Goal: Information Seeking & Learning: Learn about a topic

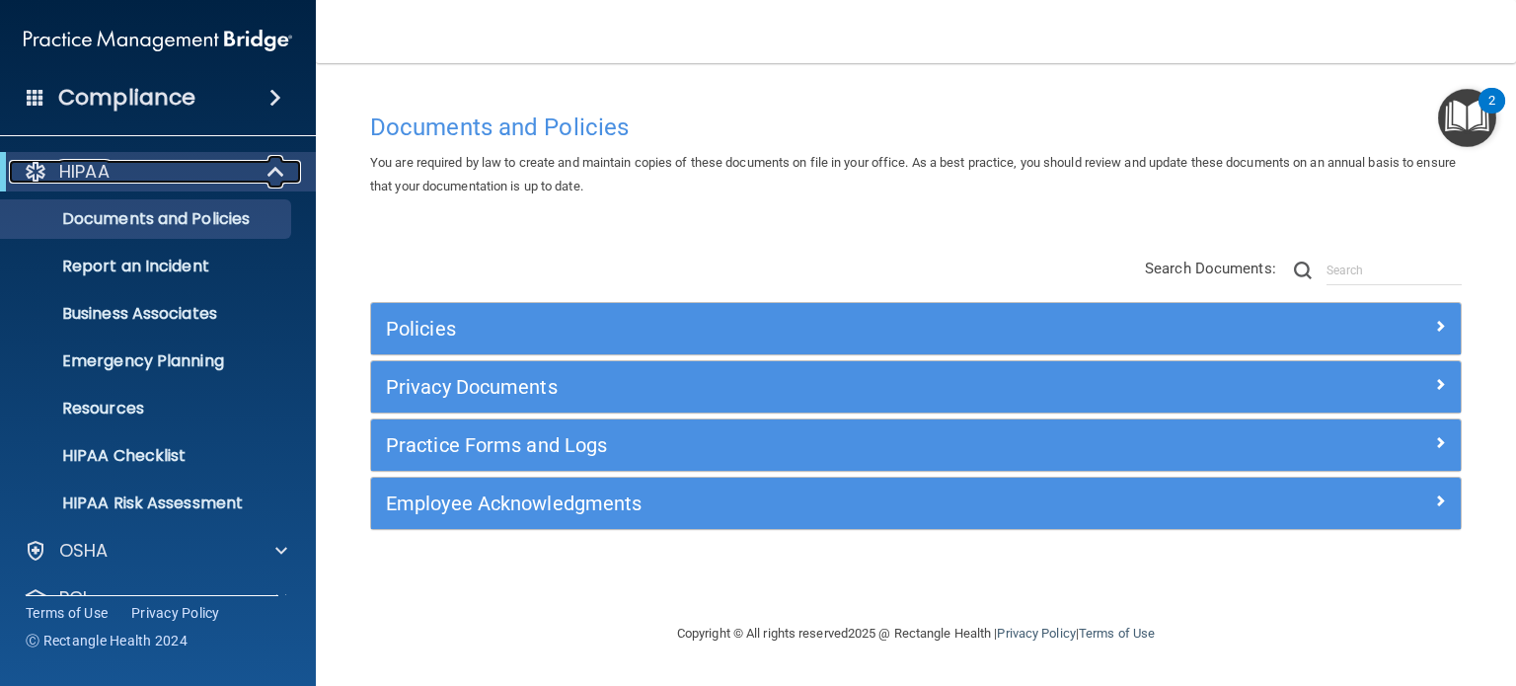
click at [276, 184] on span at bounding box center [277, 172] width 17 height 24
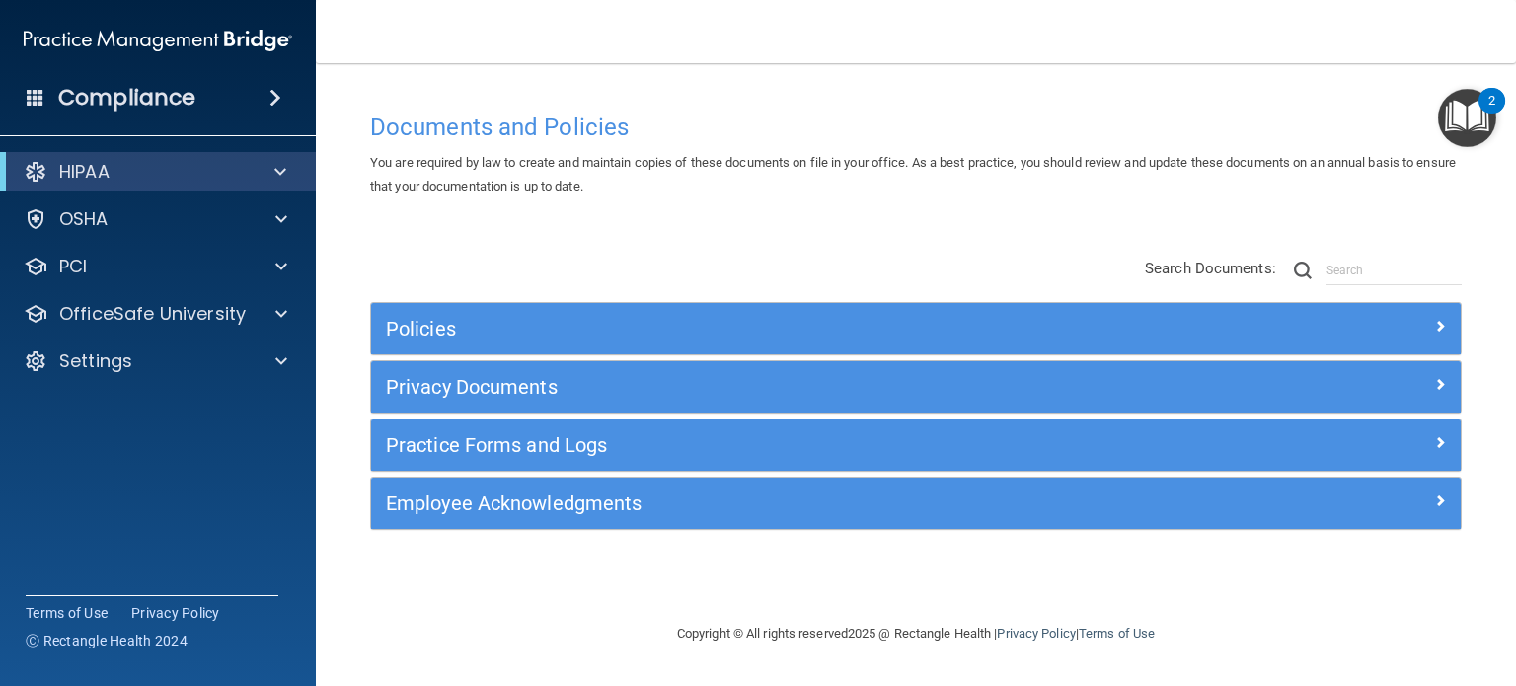
click at [272, 97] on span at bounding box center [275, 98] width 12 height 24
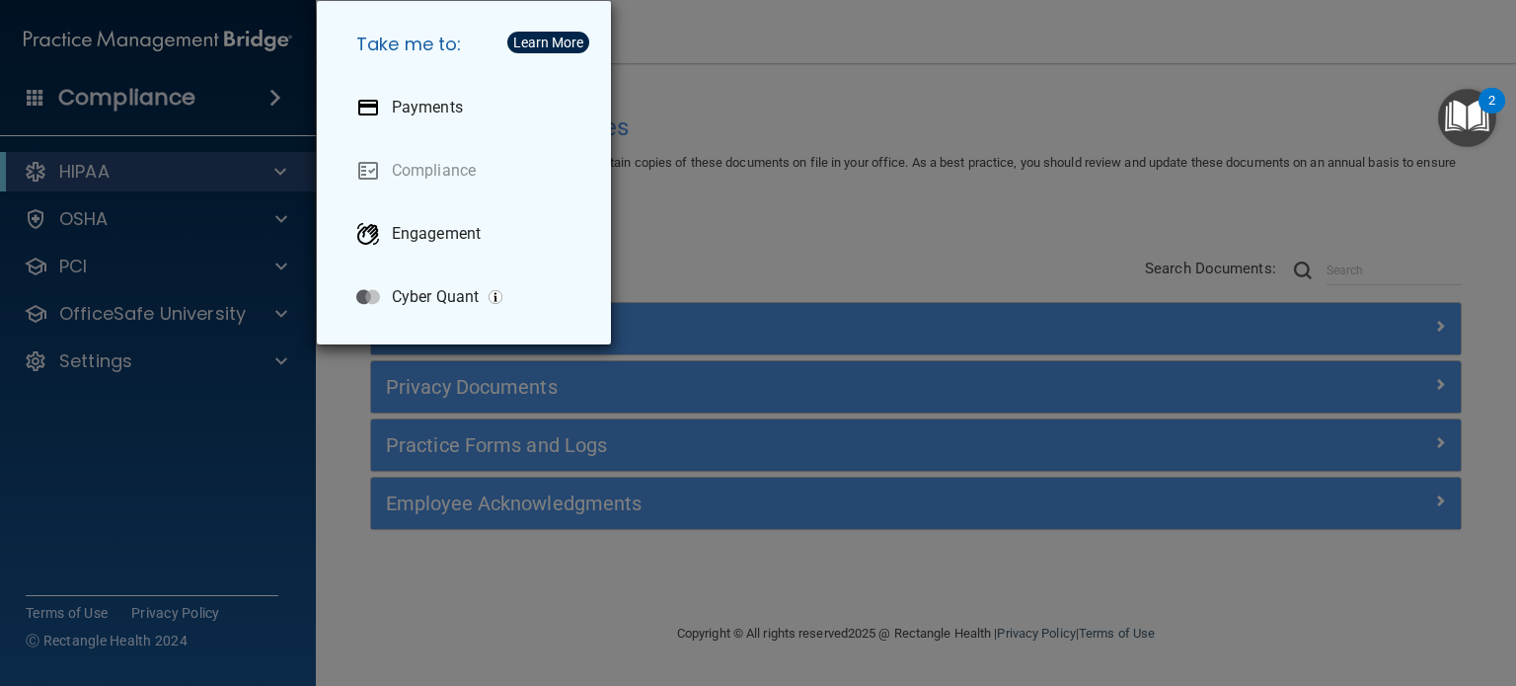
click at [794, 85] on div "Take me to: Payments Compliance Engagement Cyber Quant" at bounding box center [758, 343] width 1516 height 686
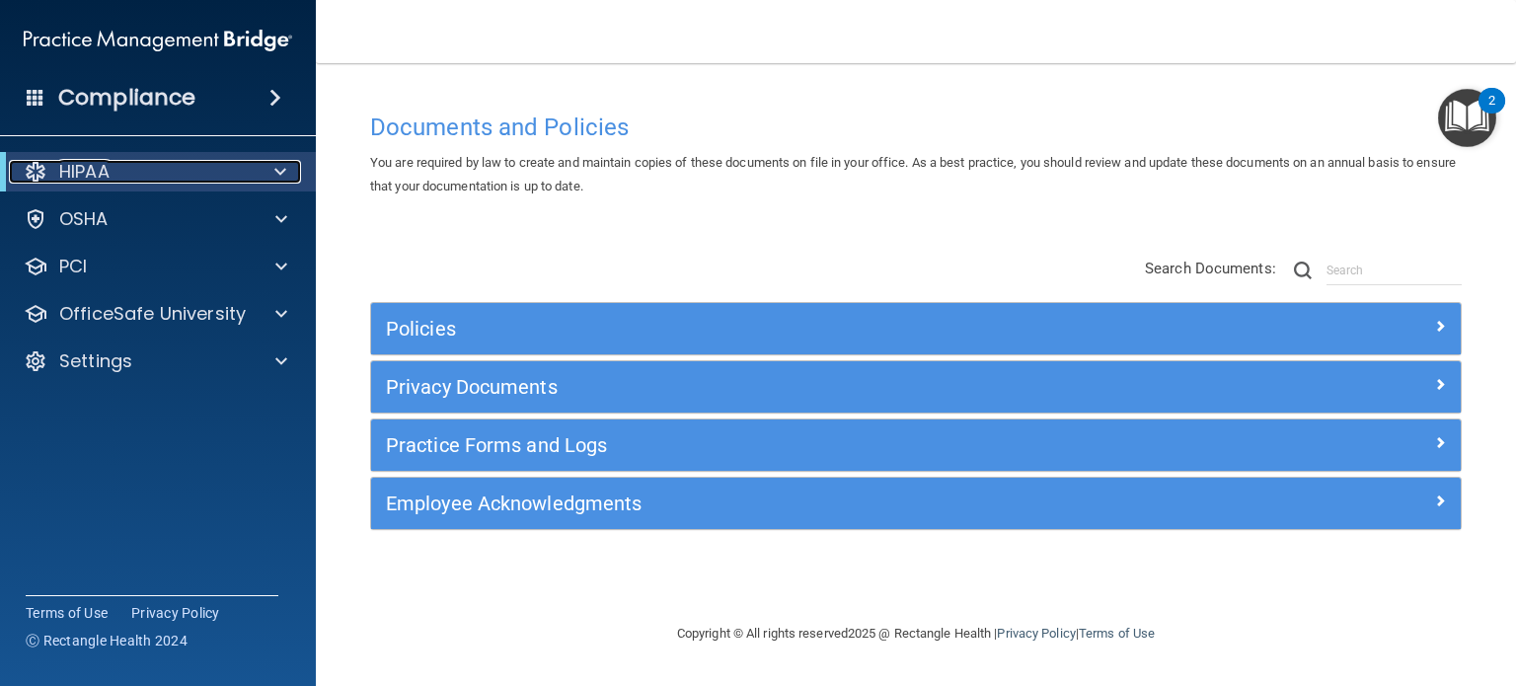
click at [272, 175] on div at bounding box center [277, 172] width 48 height 24
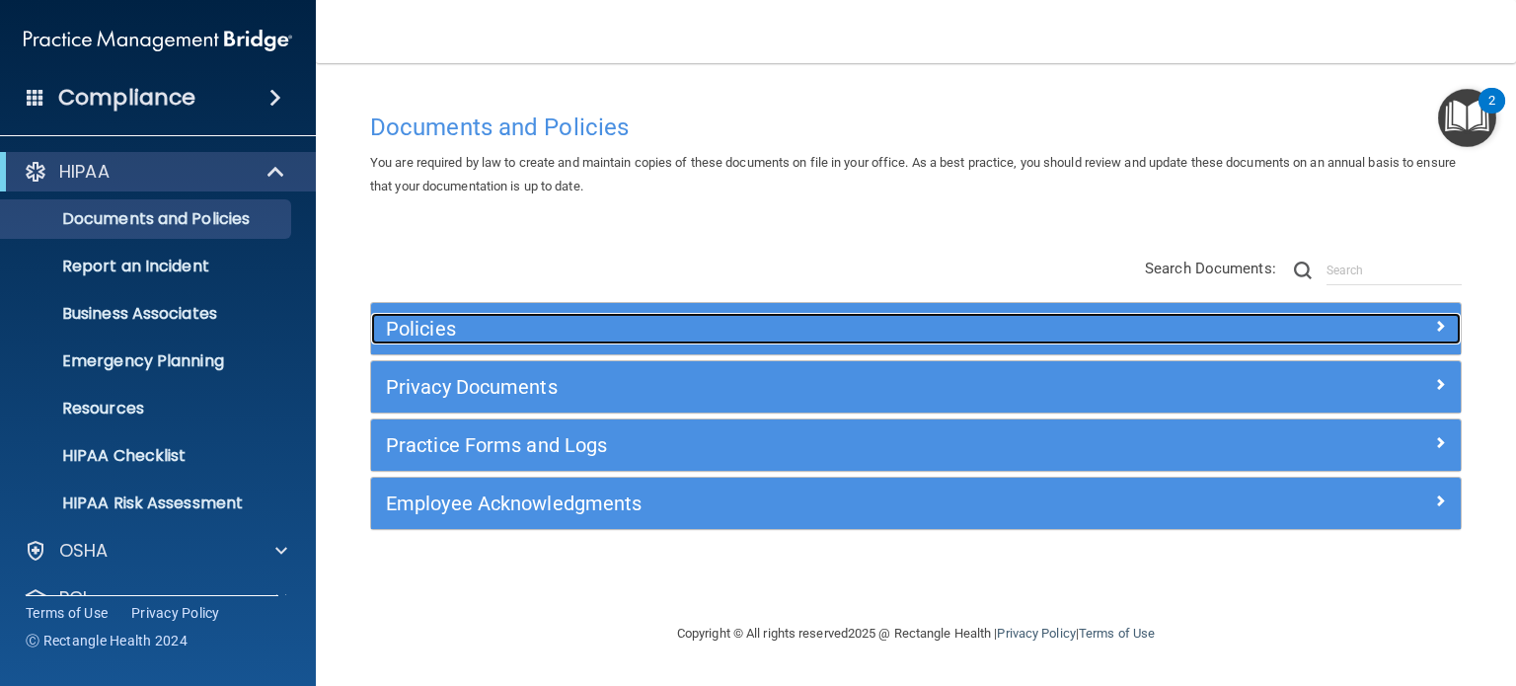
click at [411, 326] on h5 "Policies" at bounding box center [780, 329] width 788 height 22
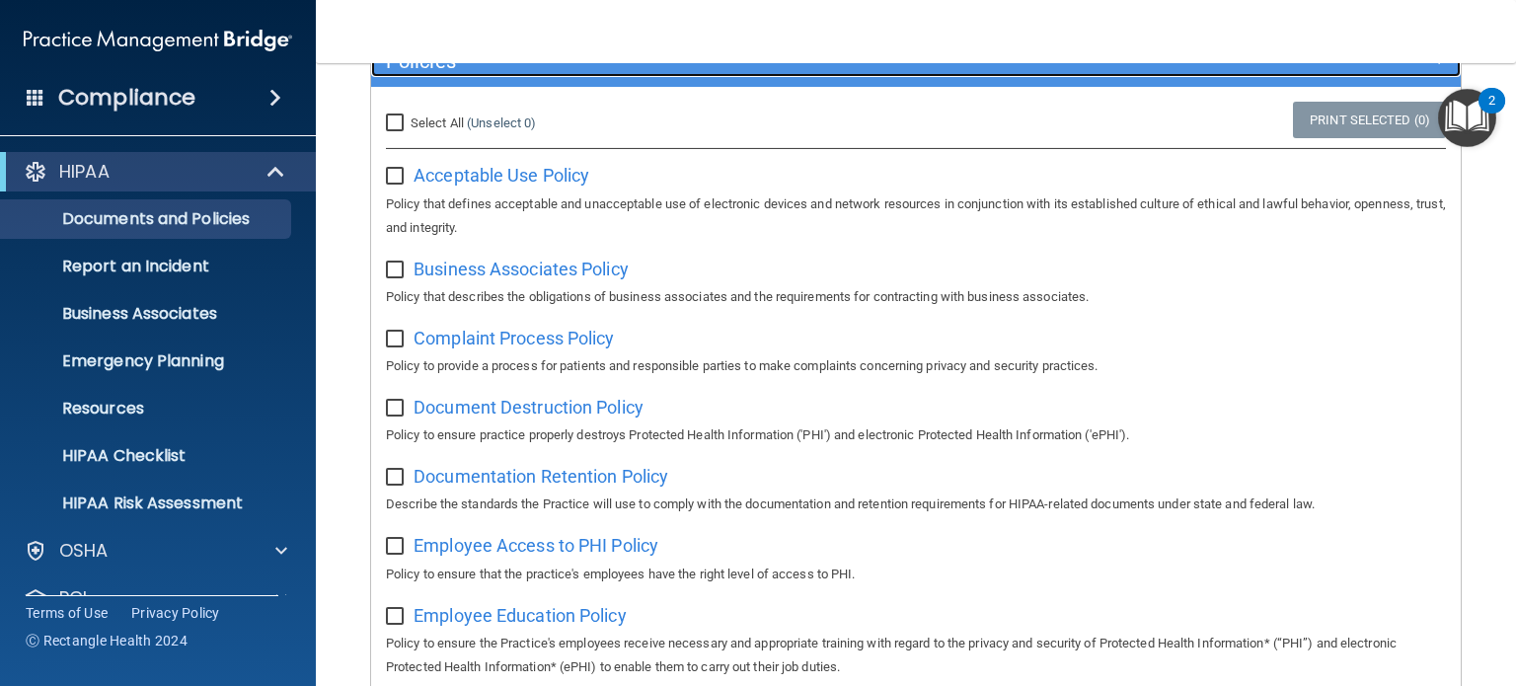
scroll to position [395, 0]
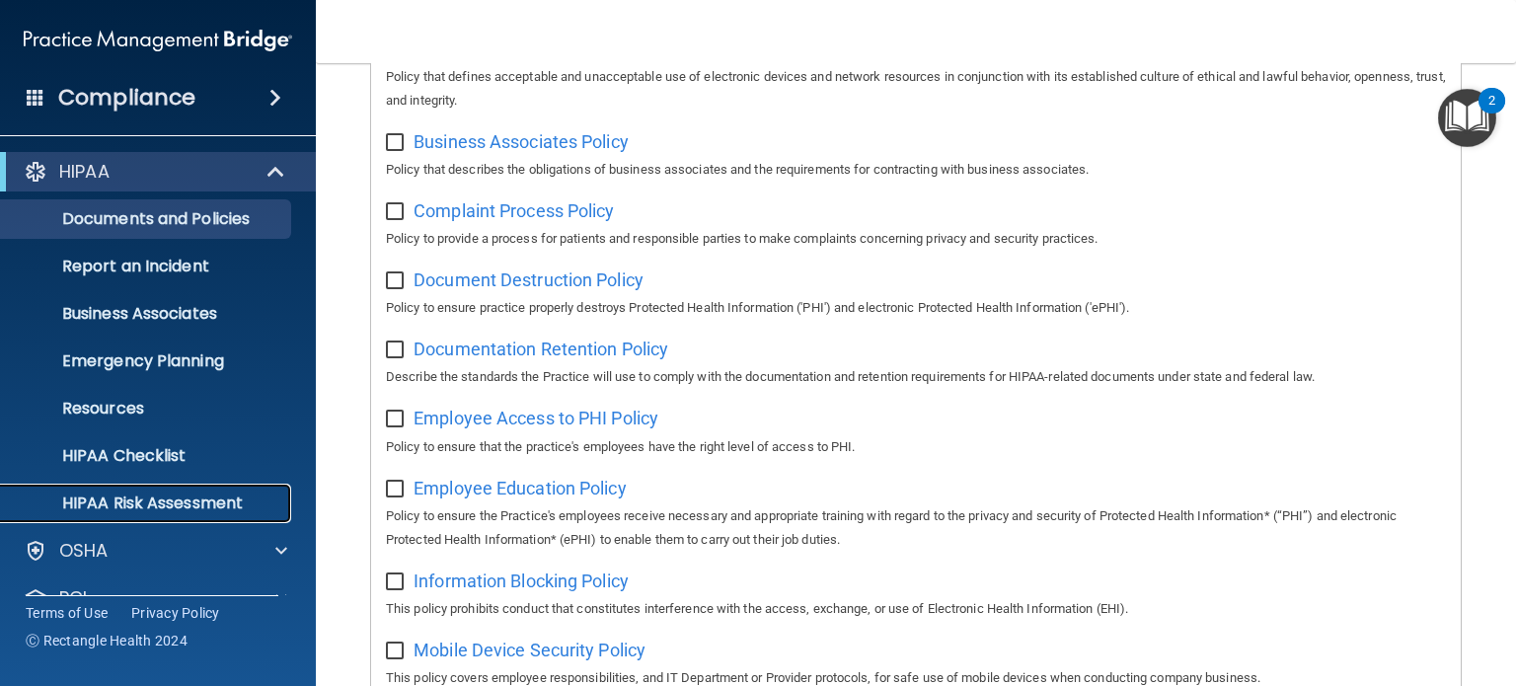
click at [233, 500] on p "HIPAA Risk Assessment" at bounding box center [147, 504] width 269 height 20
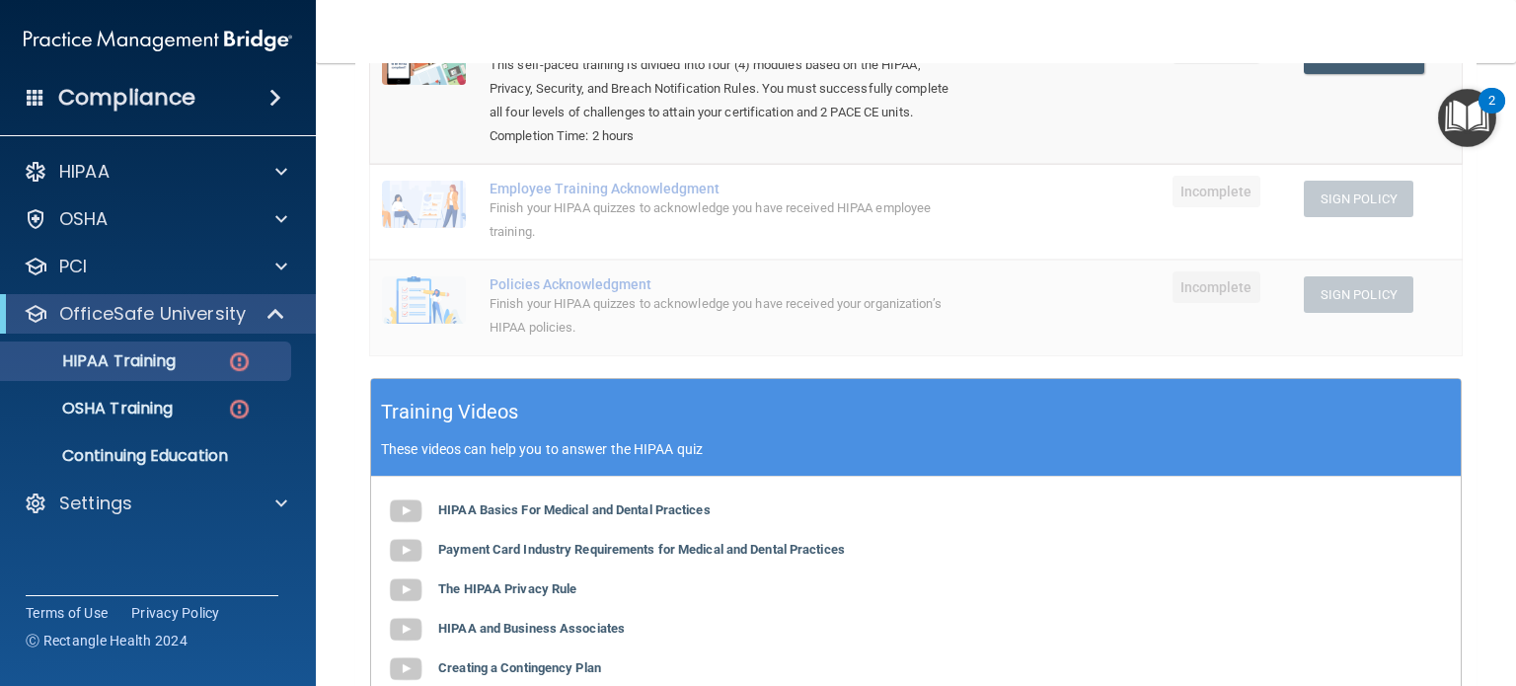
scroll to position [197, 0]
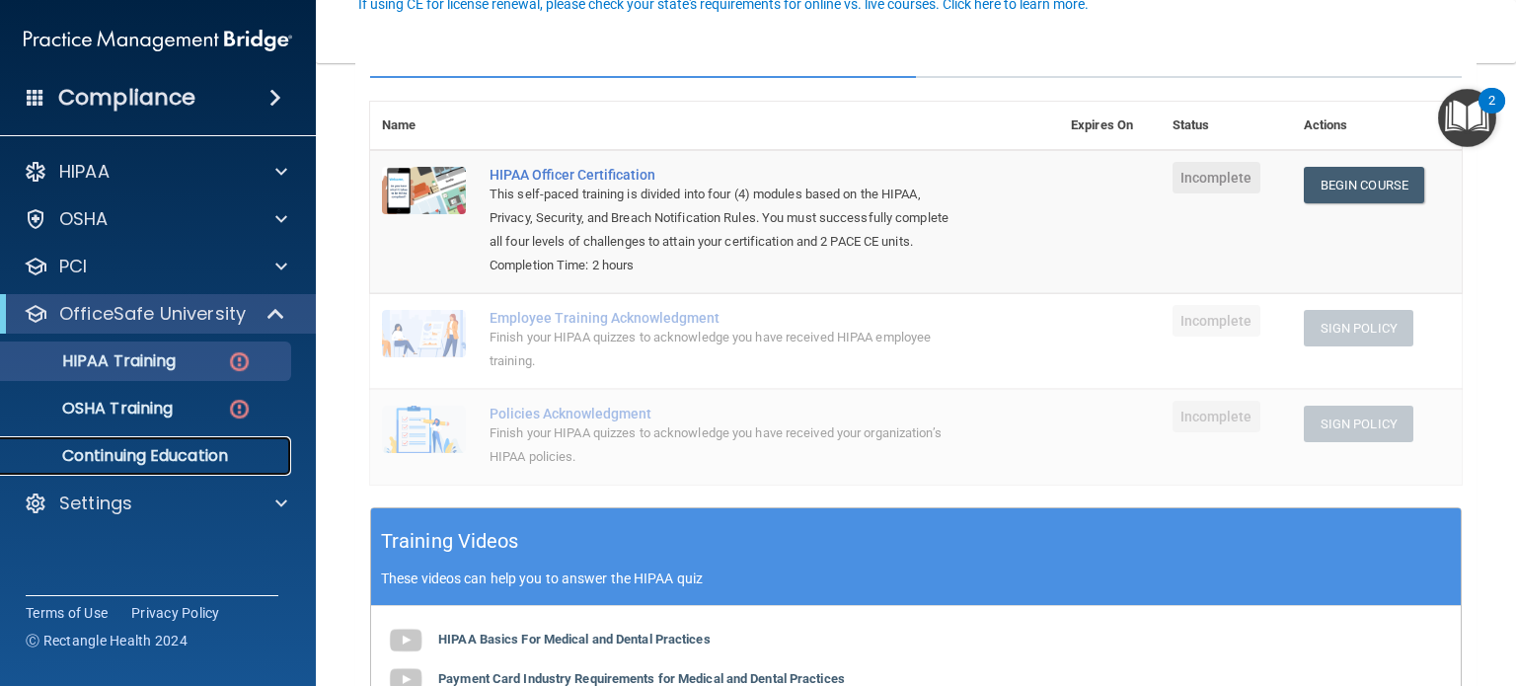
click at [221, 449] on p "Continuing Education" at bounding box center [147, 456] width 269 height 20
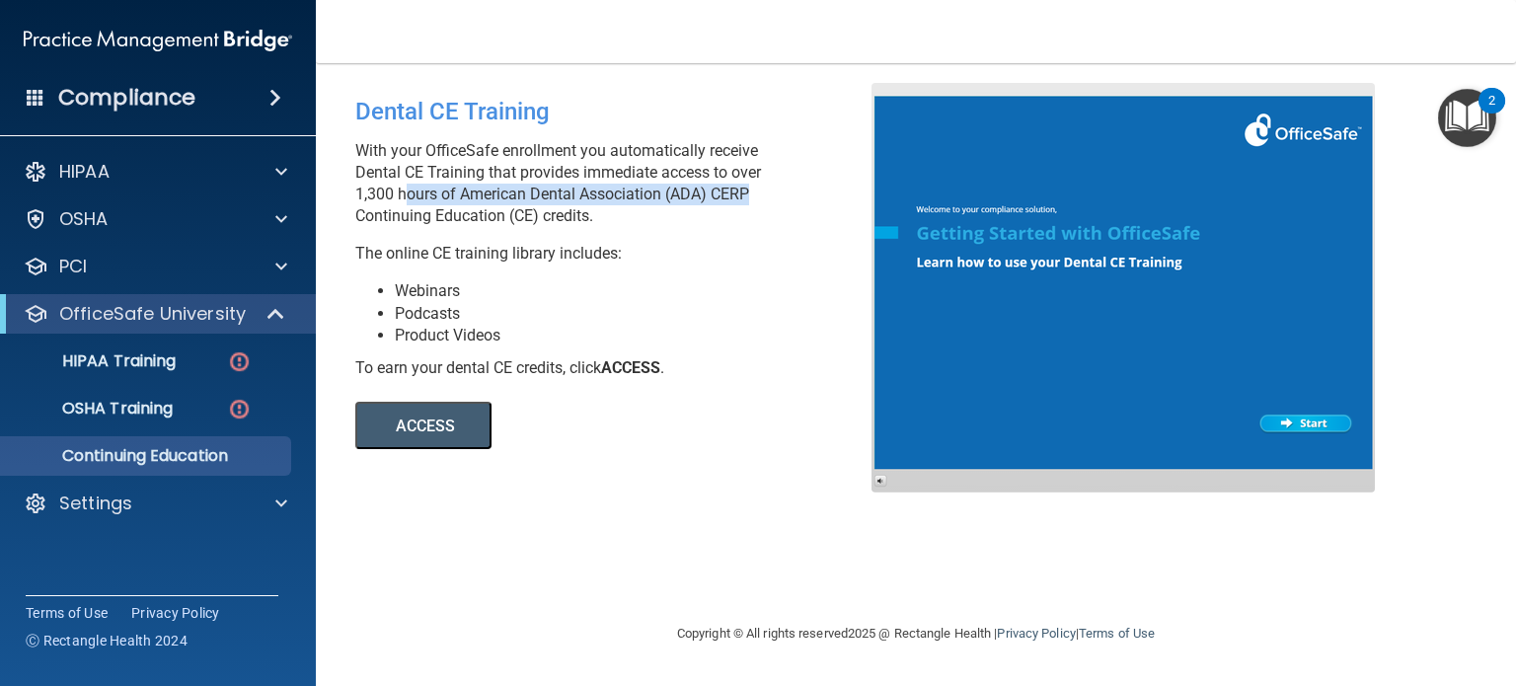
drag, startPoint x: 444, startPoint y: 189, endPoint x: 744, endPoint y: 200, distance: 300.3
click at [744, 200] on p "With your OfficeSafe enrollment you automatically receive Dental CE Training th…" at bounding box center [620, 183] width 531 height 87
click at [438, 429] on button "ACCESS" at bounding box center [423, 425] width 136 height 47
click at [272, 228] on div at bounding box center [278, 219] width 49 height 24
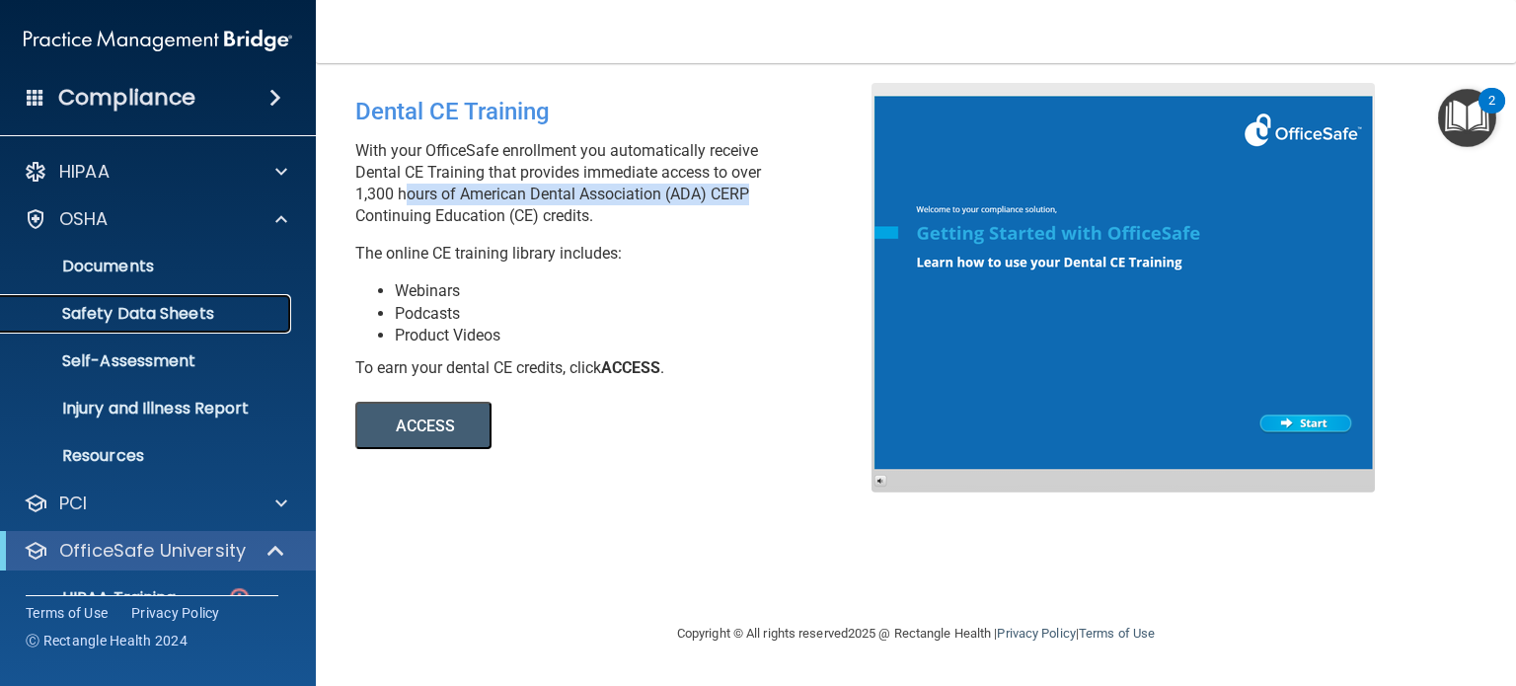
click at [172, 327] on link "Safety Data Sheets" at bounding box center [135, 313] width 311 height 39
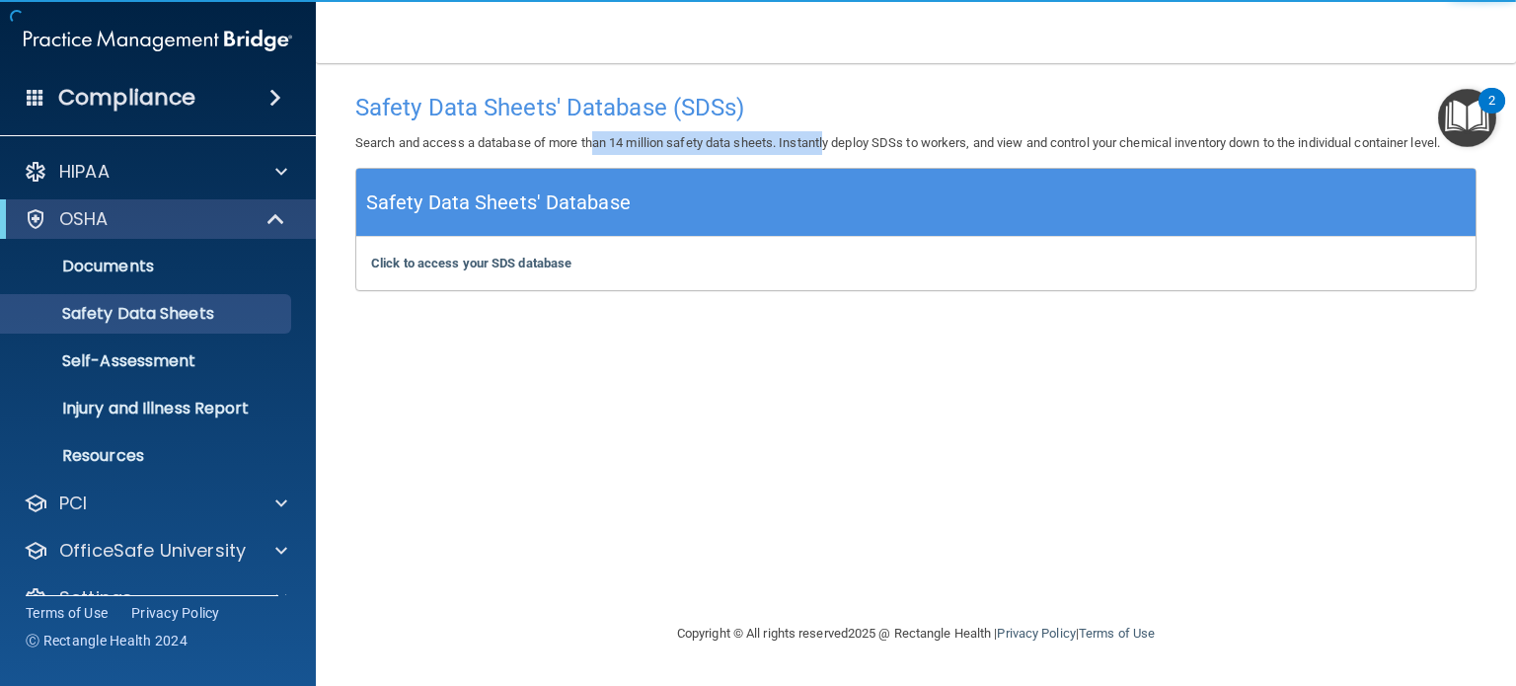
drag, startPoint x: 592, startPoint y: 149, endPoint x: 838, endPoint y: 148, distance: 245.8
click at [829, 148] on p "Search and access a database of more than 14 million safety data sheets. Instan…" at bounding box center [915, 143] width 1121 height 24
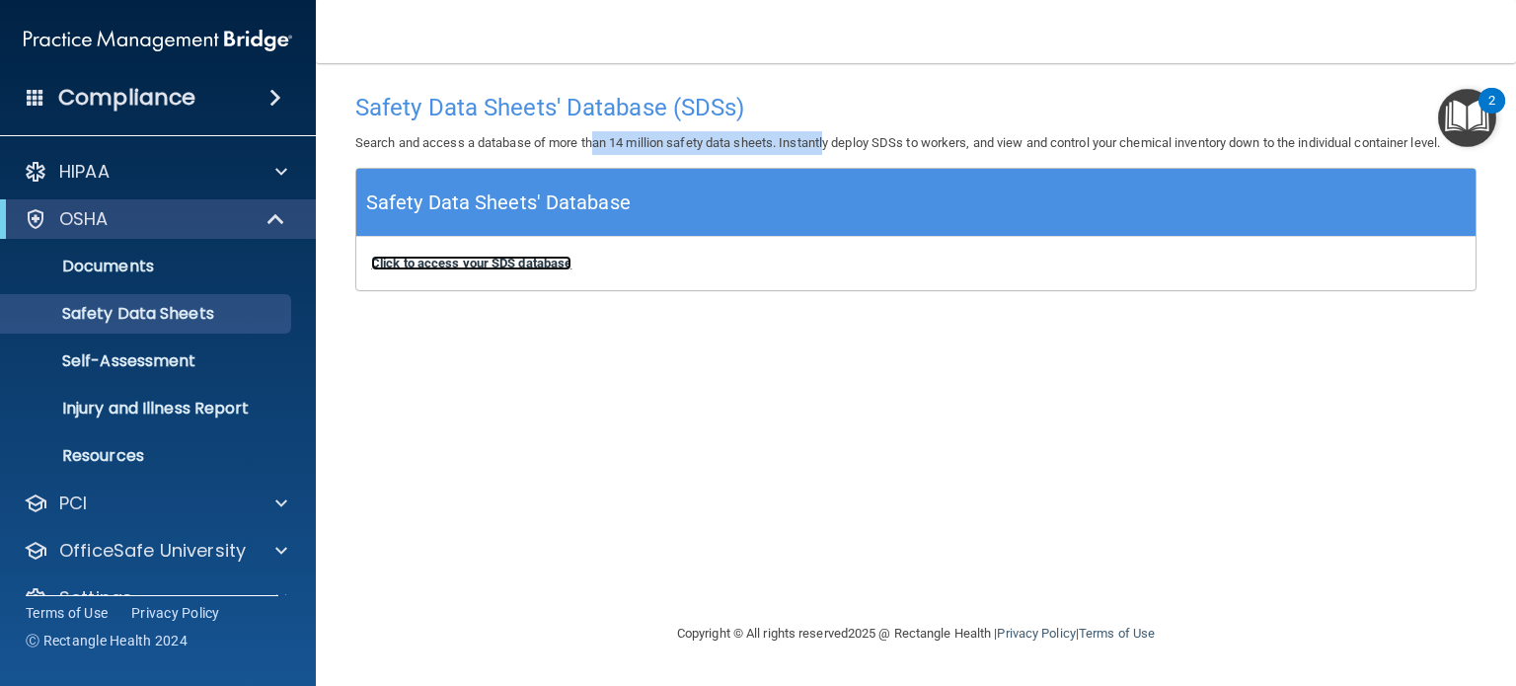
click at [548, 264] on b "Click to access your SDS database" at bounding box center [471, 263] width 200 height 15
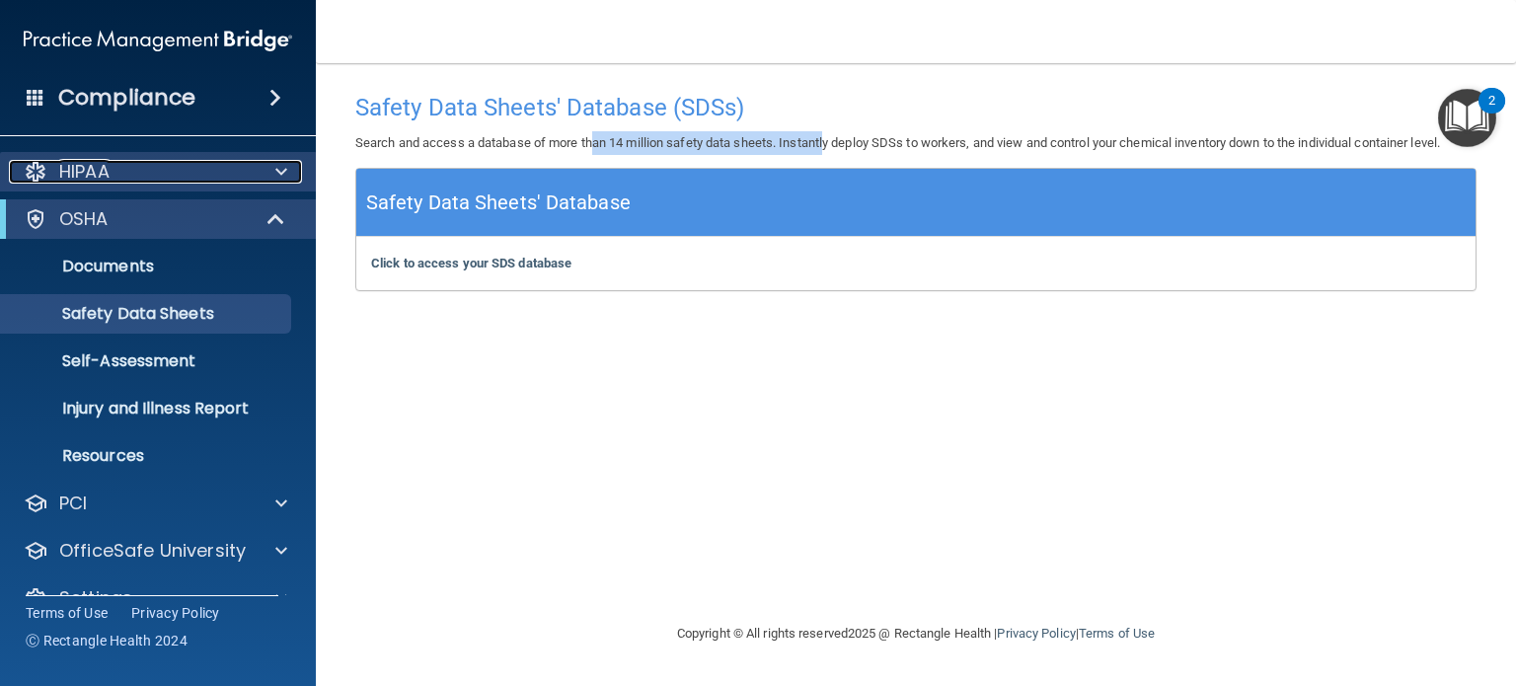
click at [277, 164] on span at bounding box center [281, 172] width 12 height 24
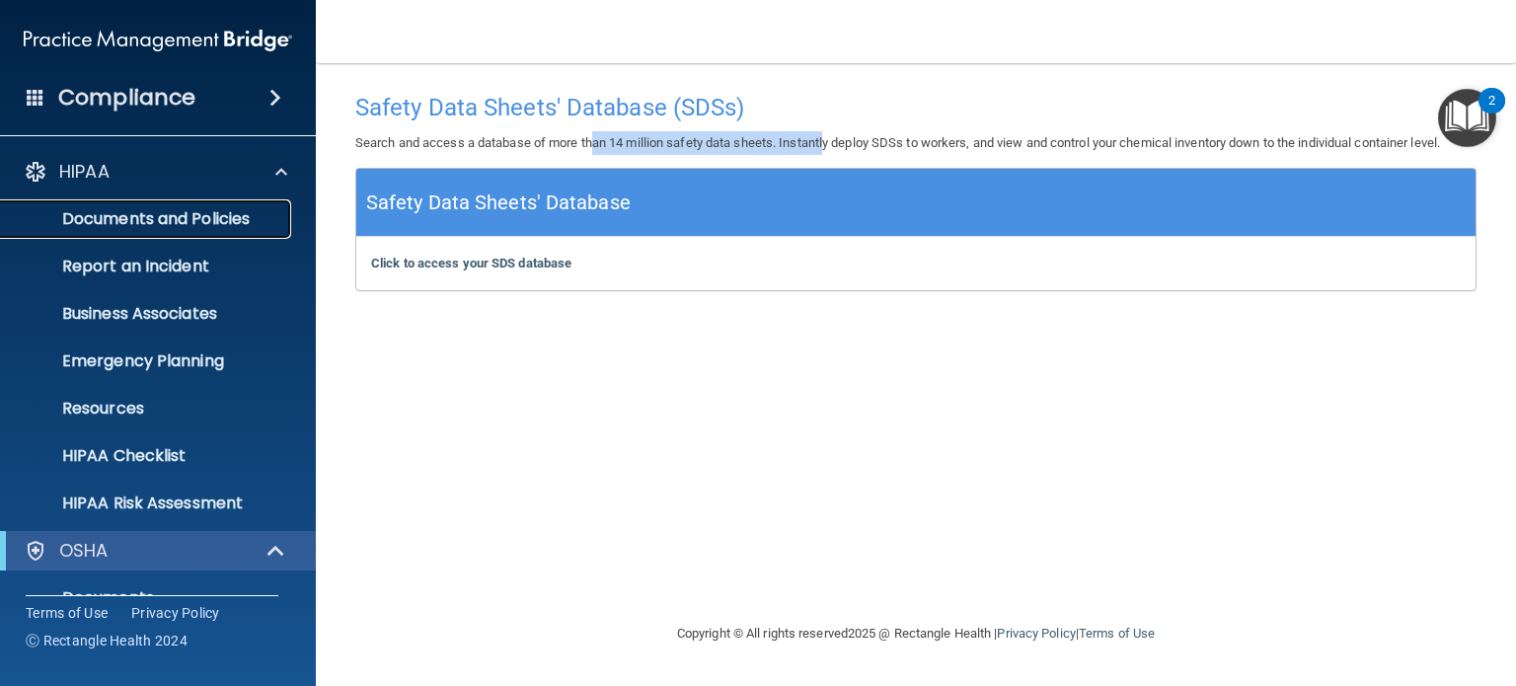
click at [154, 223] on p "Documents and Policies" at bounding box center [147, 219] width 269 height 20
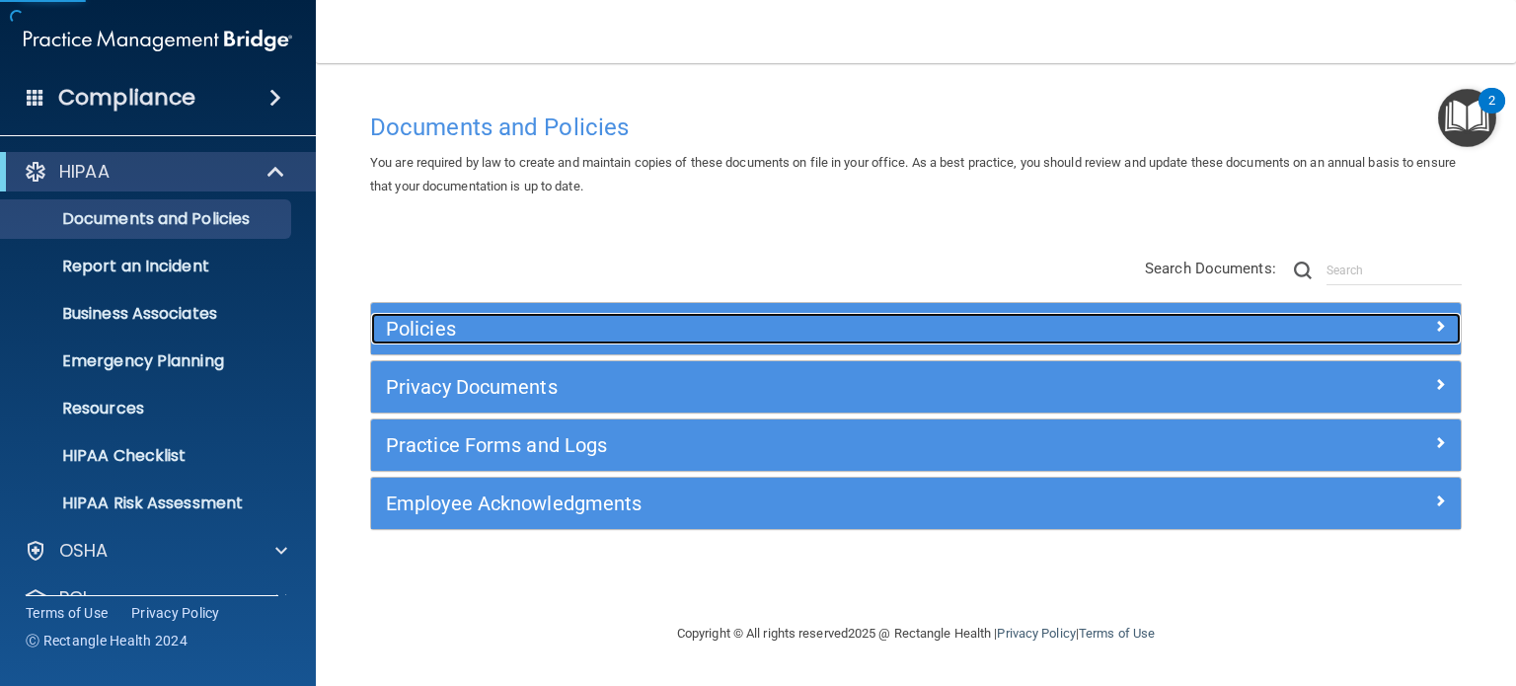
click at [476, 323] on h5 "Policies" at bounding box center [780, 329] width 788 height 22
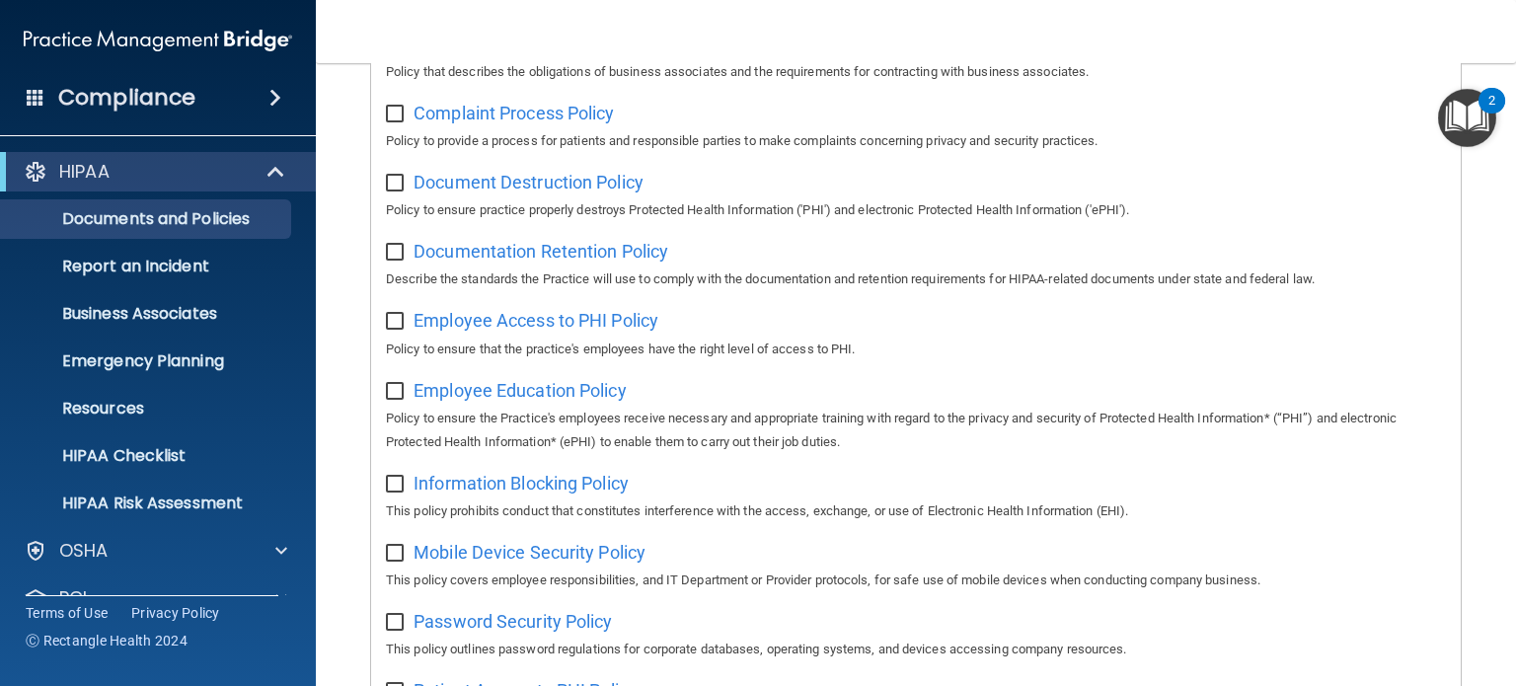
scroll to position [494, 0]
click at [170, 454] on p "HIPAA Checklist" at bounding box center [147, 456] width 269 height 20
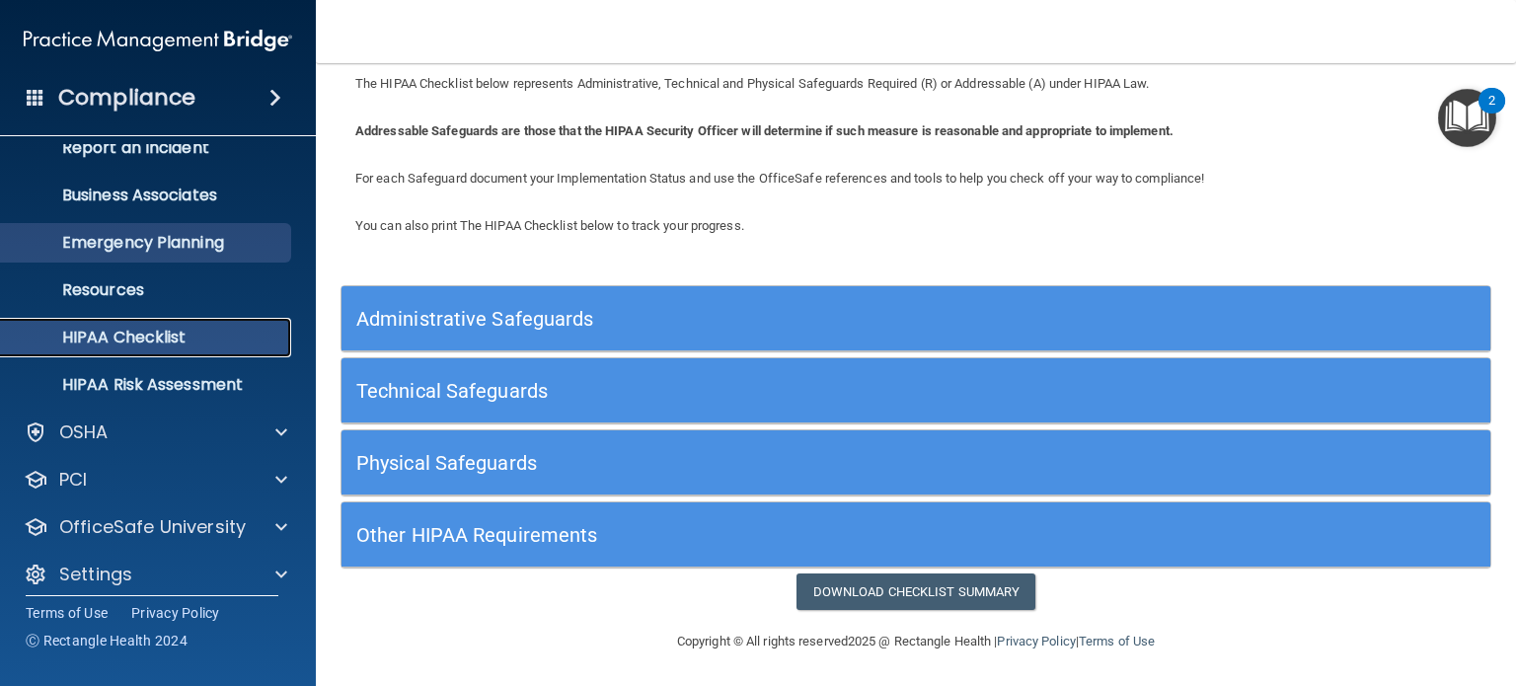
scroll to position [132, 0]
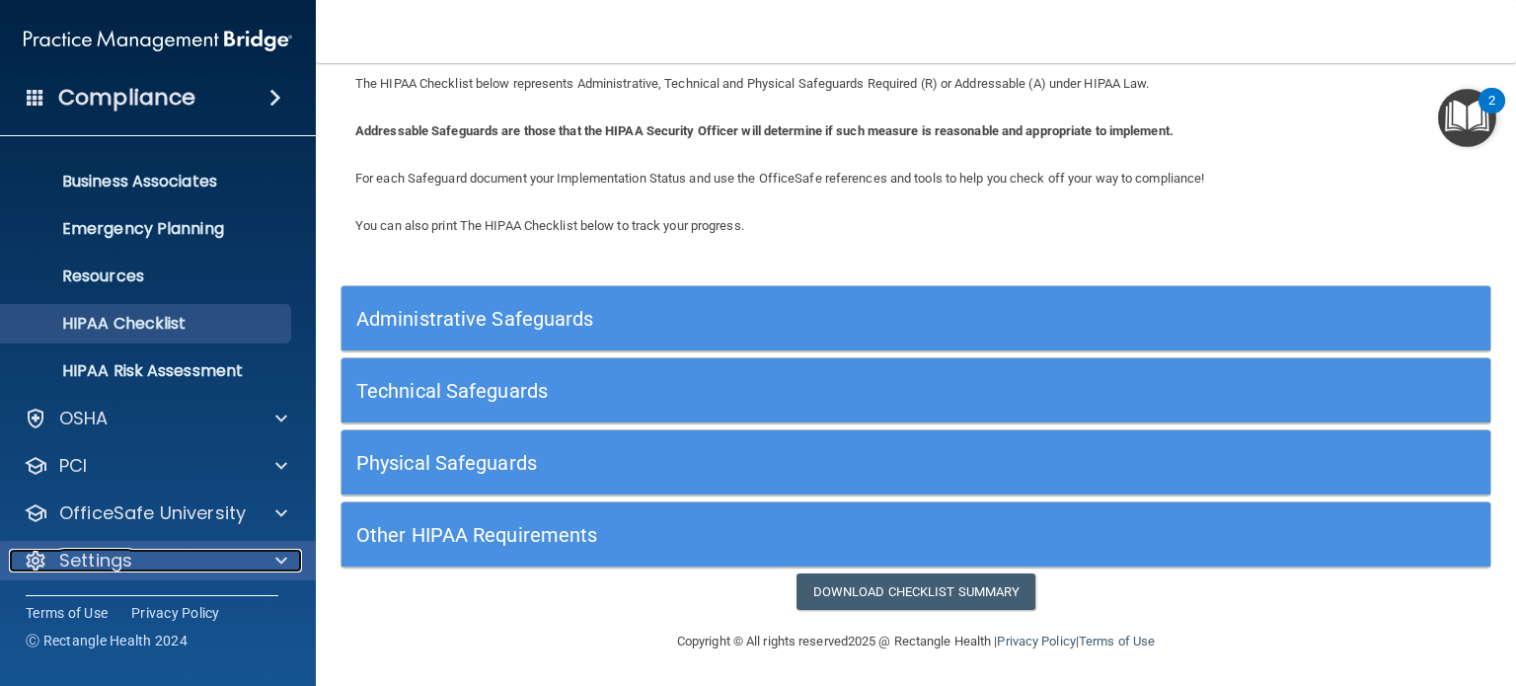
click at [290, 560] on div at bounding box center [278, 561] width 49 height 24
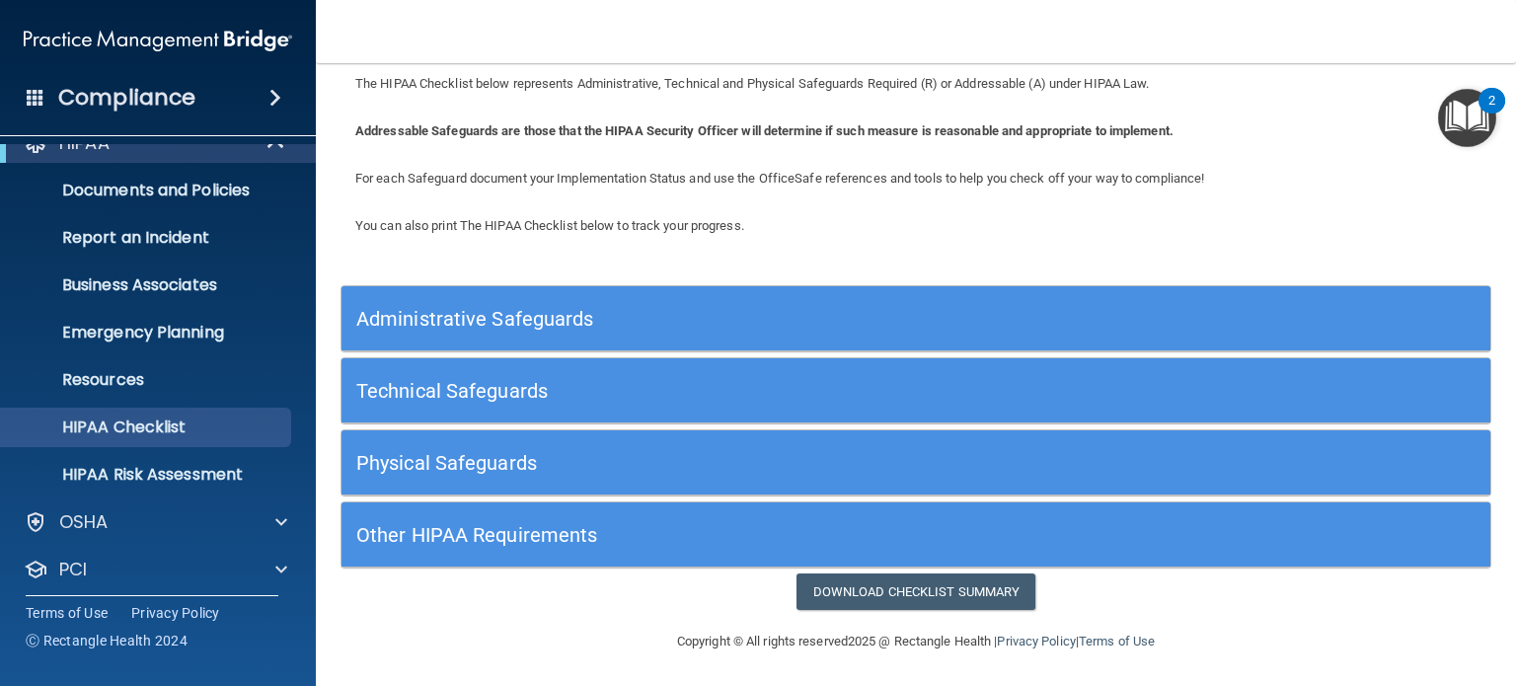
scroll to position [0, 0]
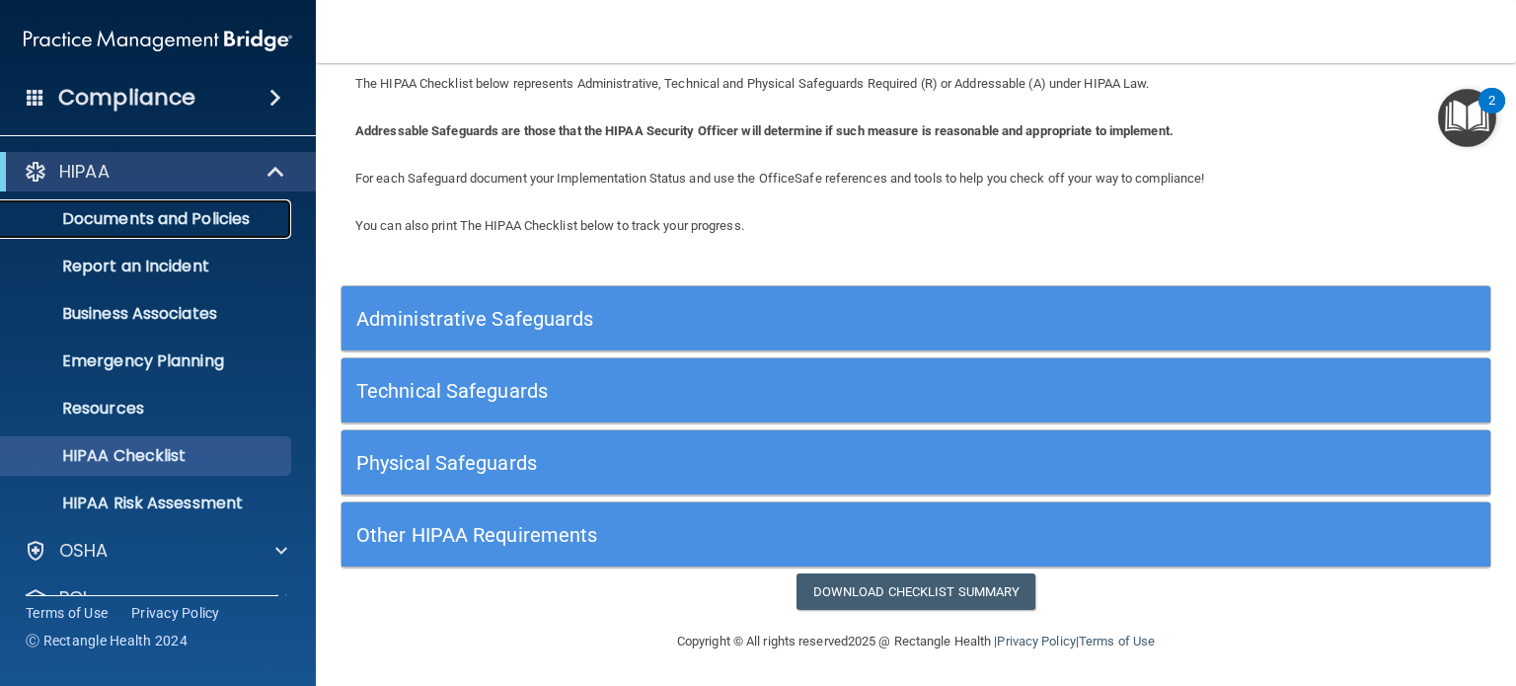
click at [229, 226] on p "Documents and Policies" at bounding box center [147, 219] width 269 height 20
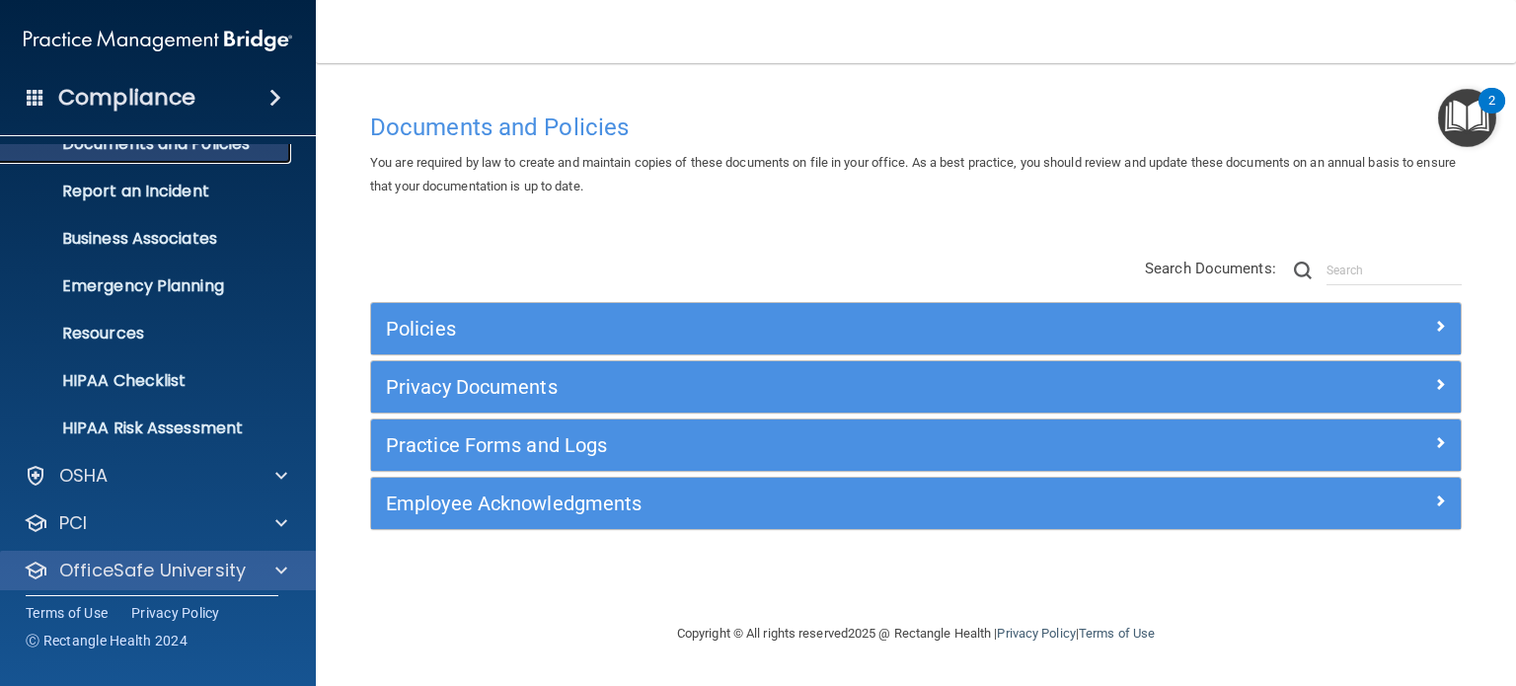
scroll to position [132, 0]
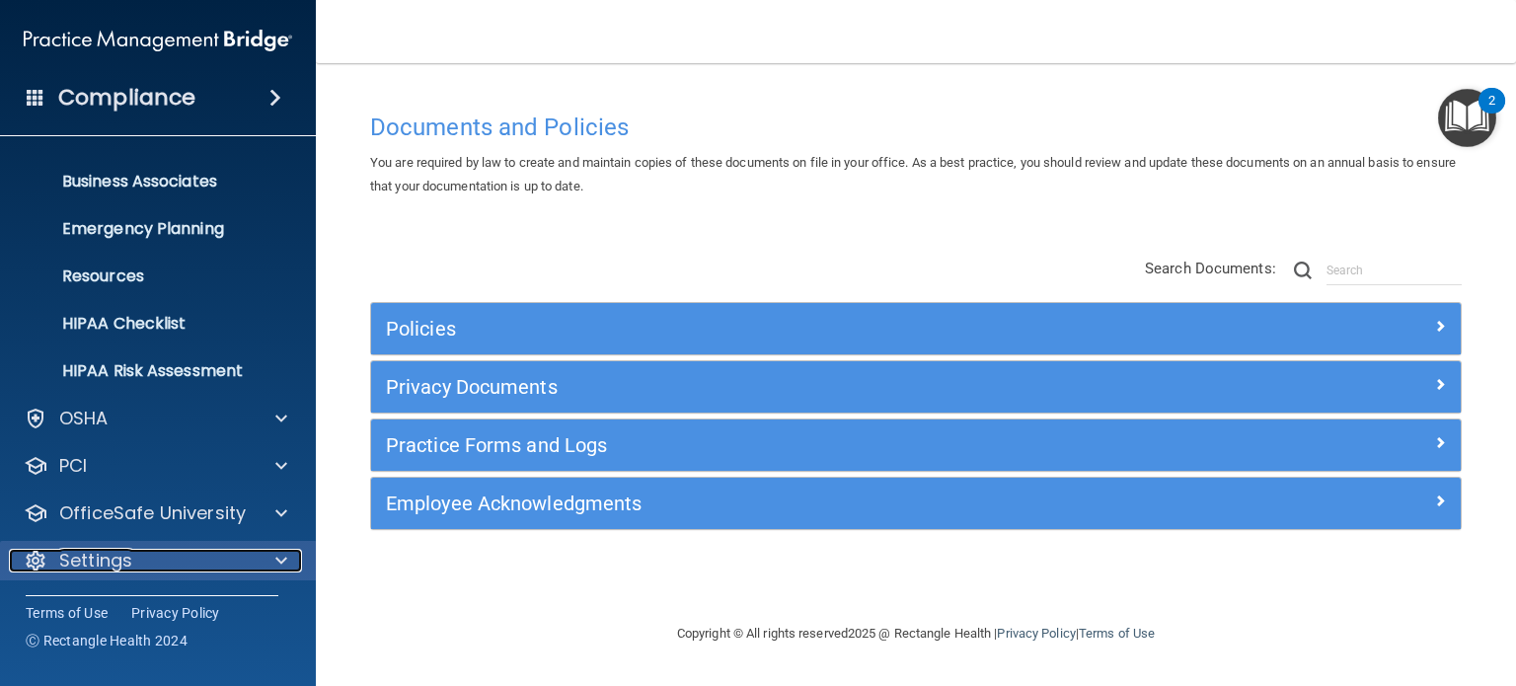
click at [241, 549] on div "Settings" at bounding box center [131, 561] width 245 height 24
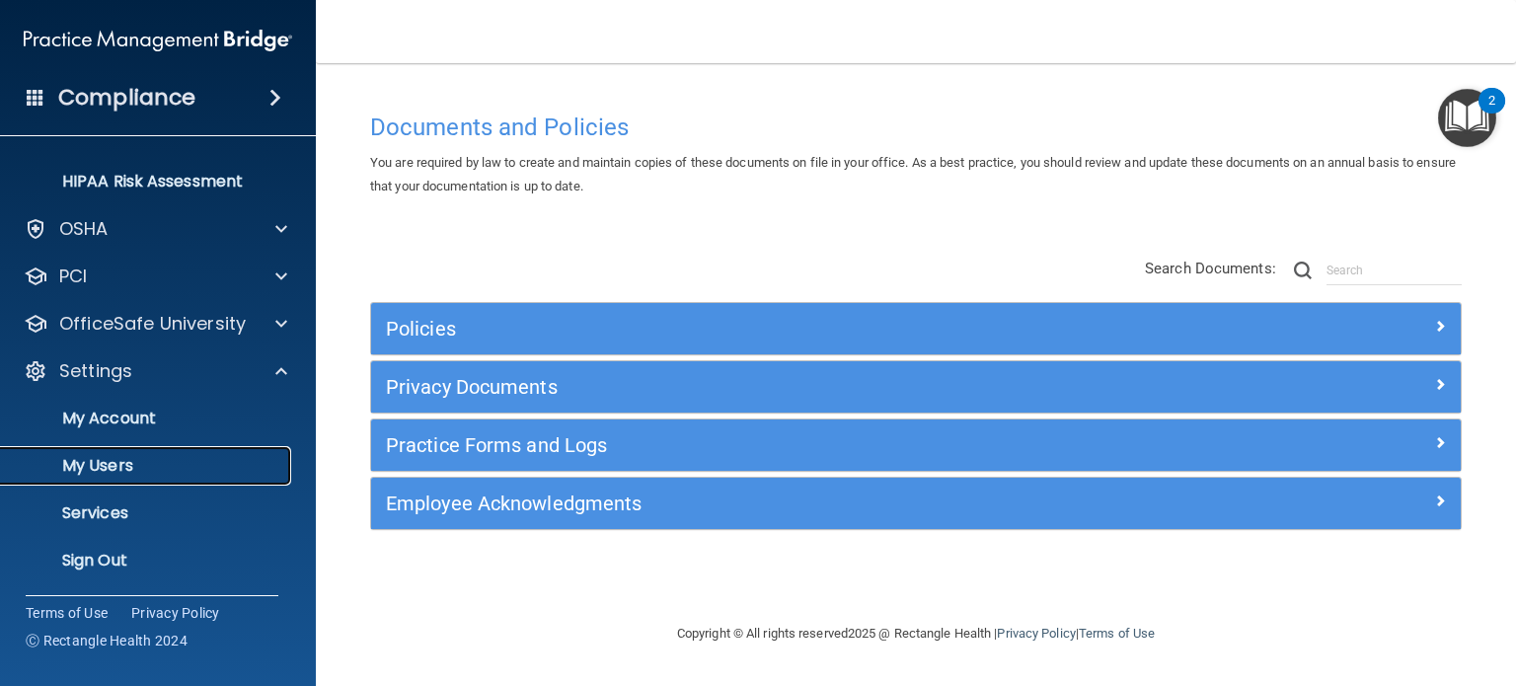
click at [174, 462] on p "My Users" at bounding box center [147, 466] width 269 height 20
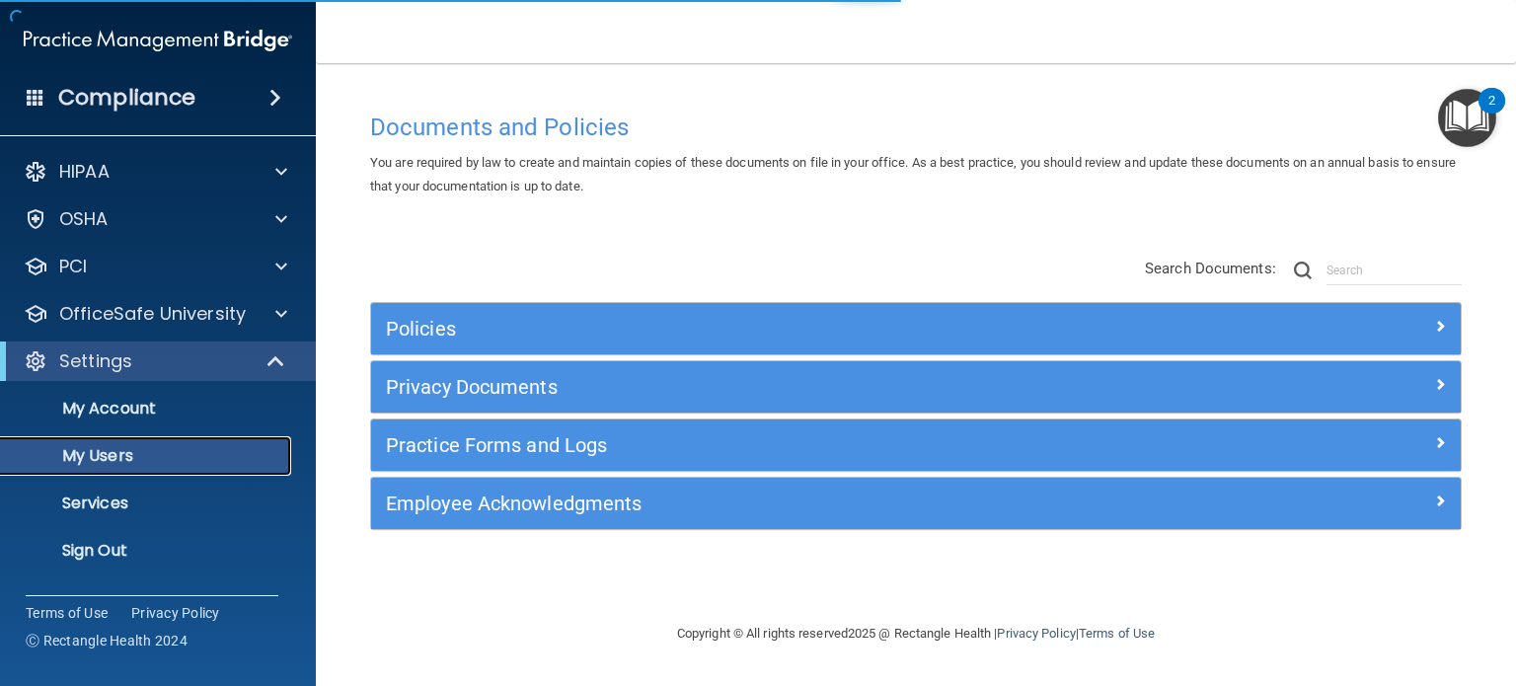
select select "20"
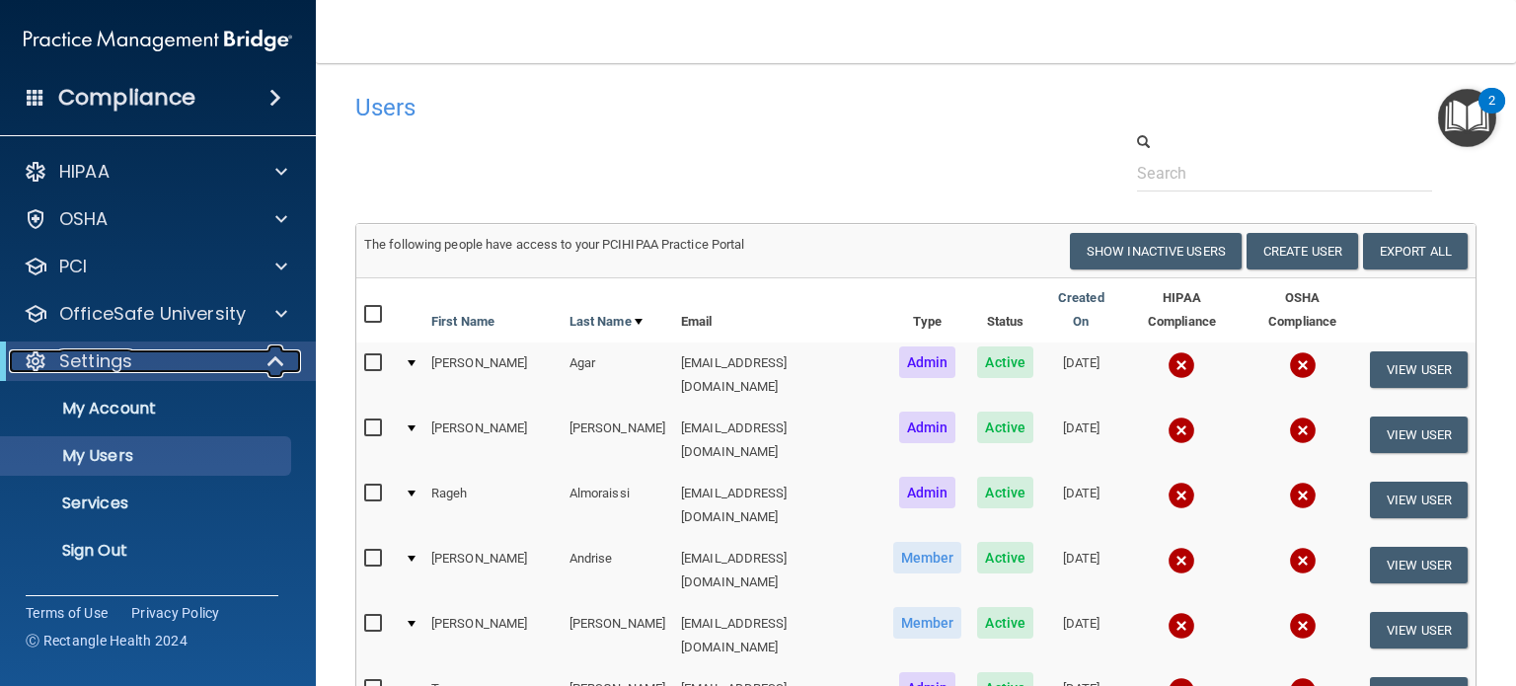
click at [271, 363] on span at bounding box center [277, 361] width 17 height 24
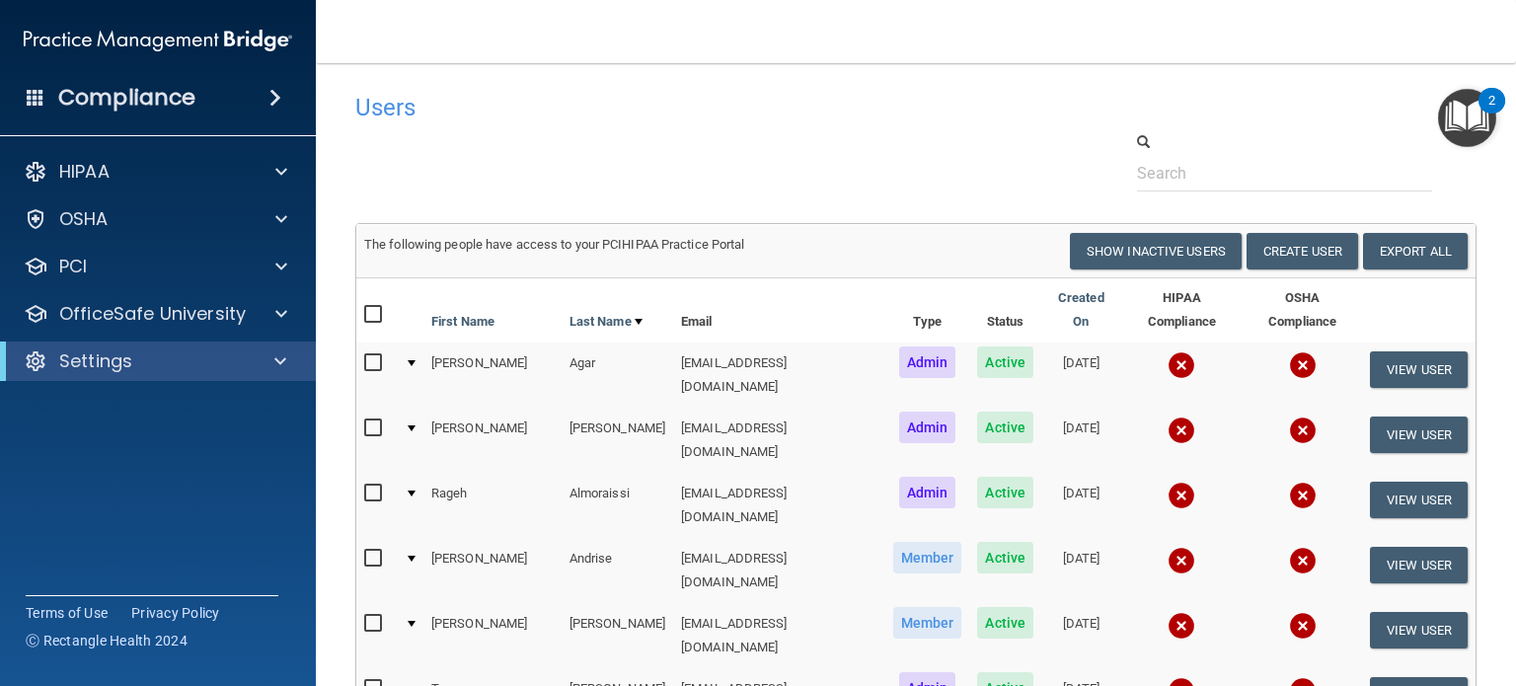
click at [280, 93] on span at bounding box center [275, 98] width 12 height 24
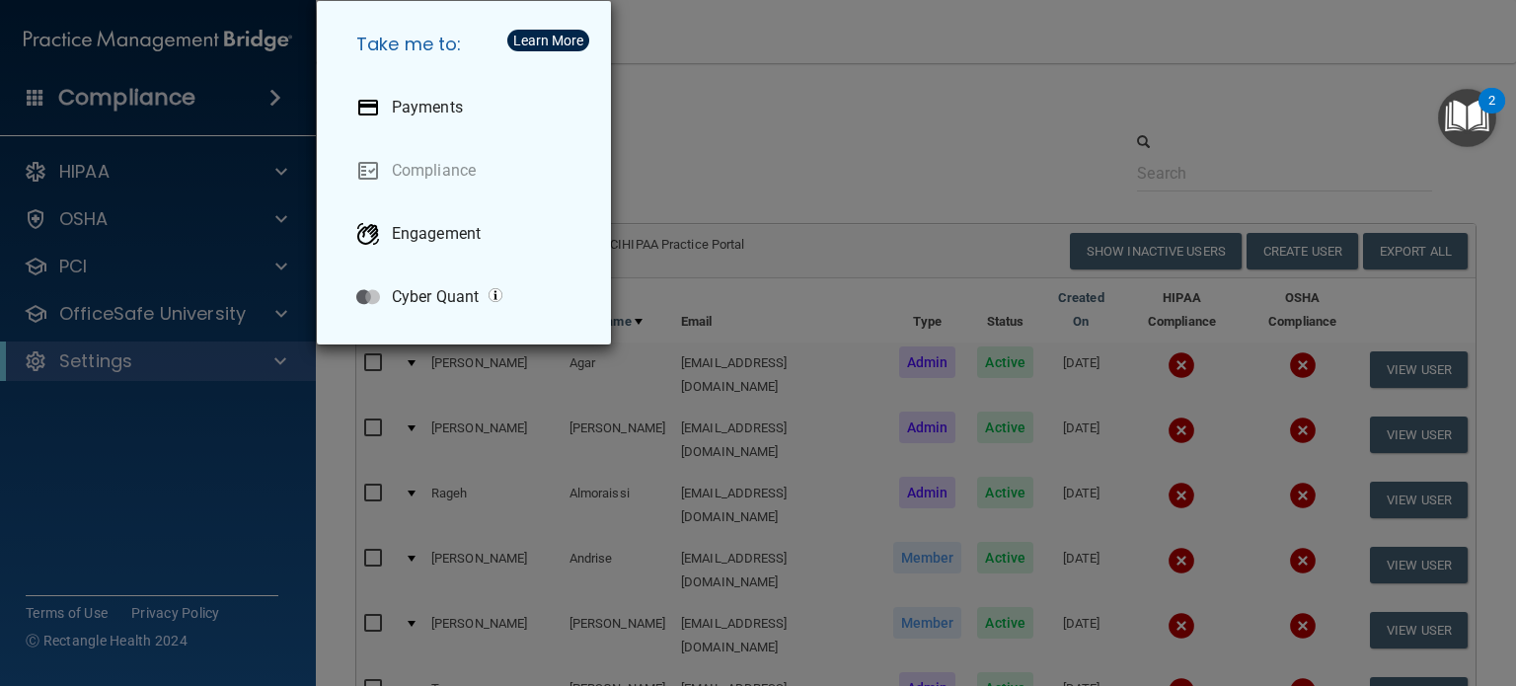
click at [662, 80] on div "Take me to: Payments Compliance Engagement Cyber Quant" at bounding box center [758, 343] width 1516 height 686
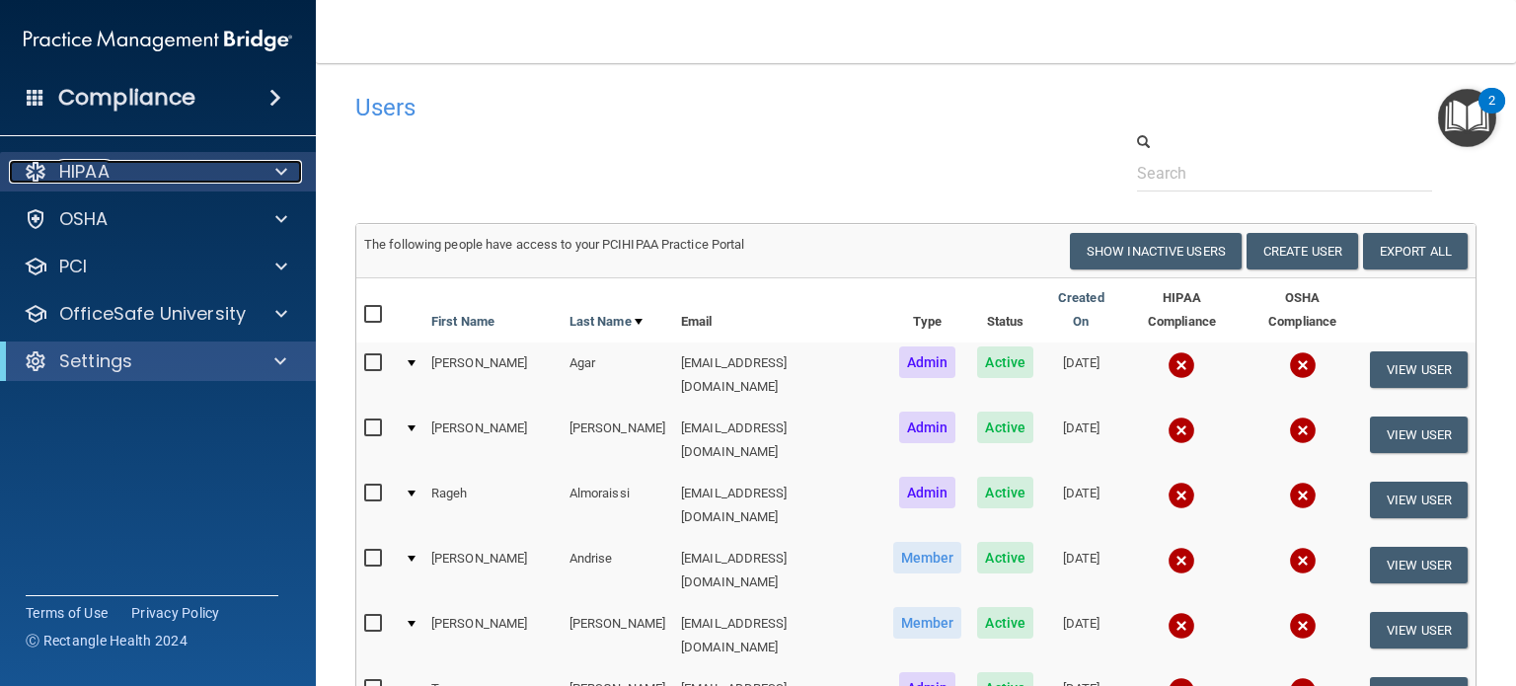
click at [287, 176] on div at bounding box center [278, 172] width 49 height 24
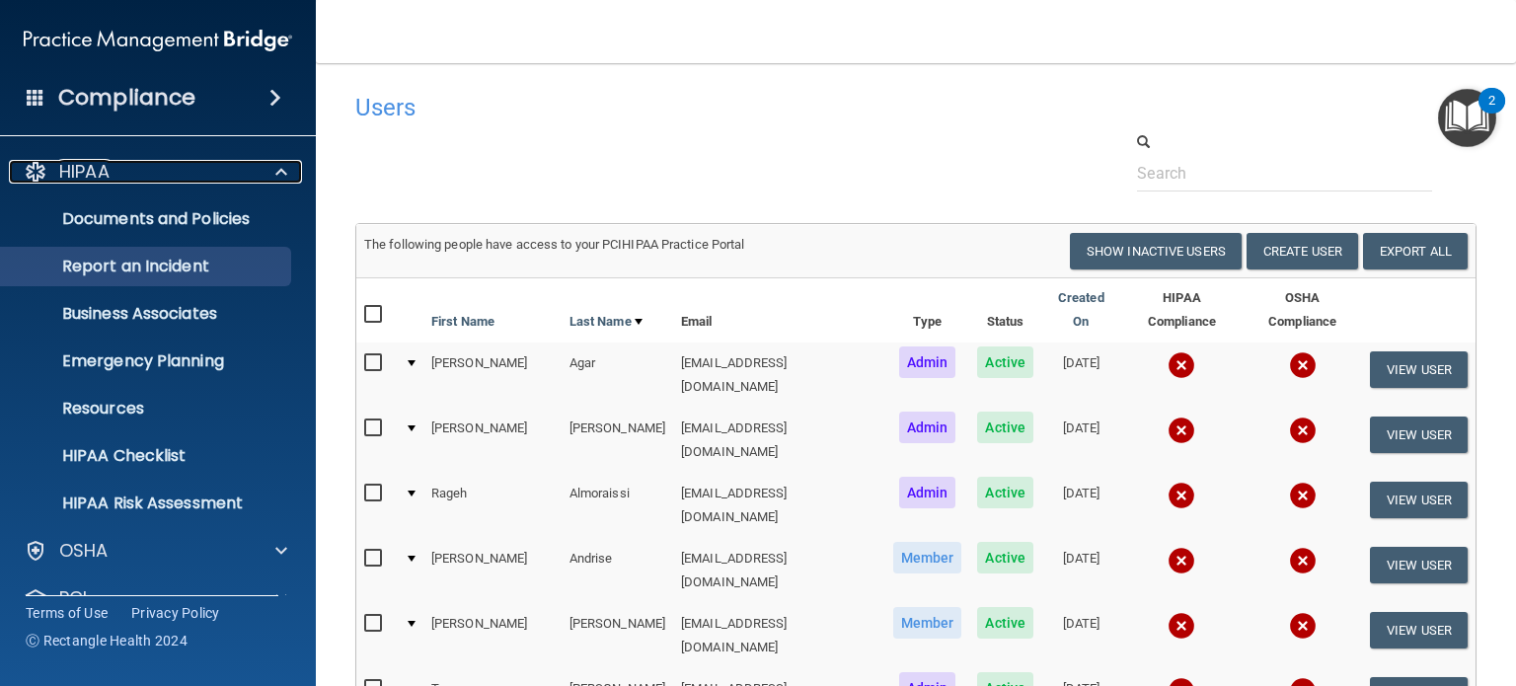
scroll to position [99, 0]
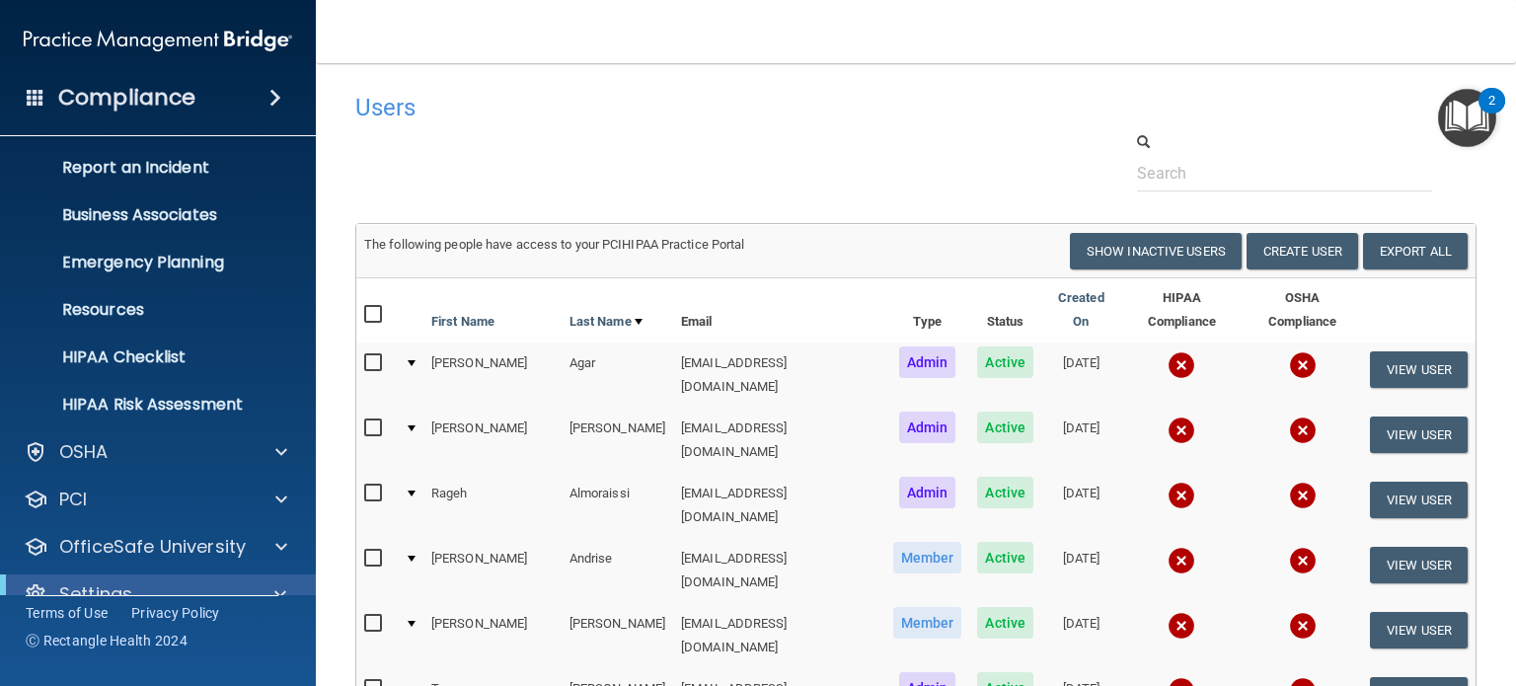
click at [40, 95] on span at bounding box center [36, 97] width 18 height 18
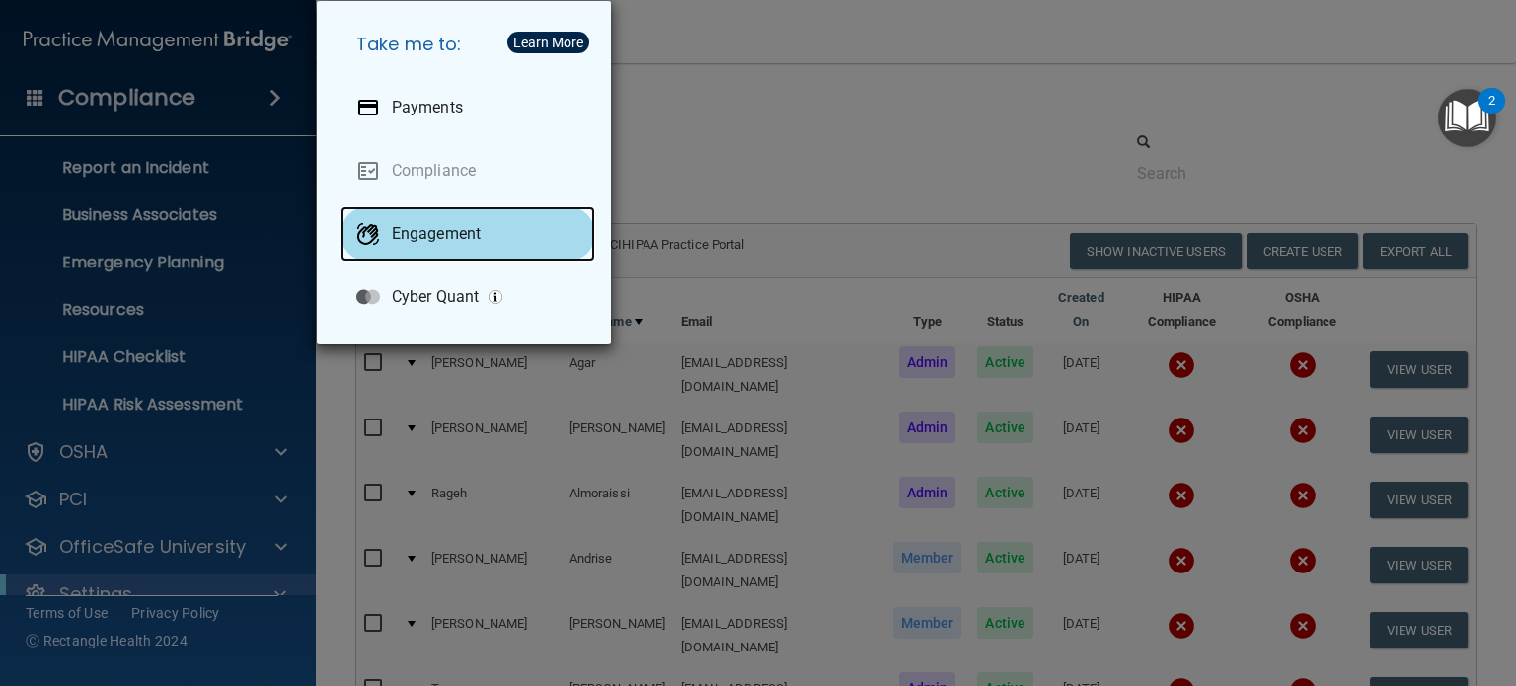
click at [501, 216] on div "Engagement" at bounding box center [468, 233] width 255 height 55
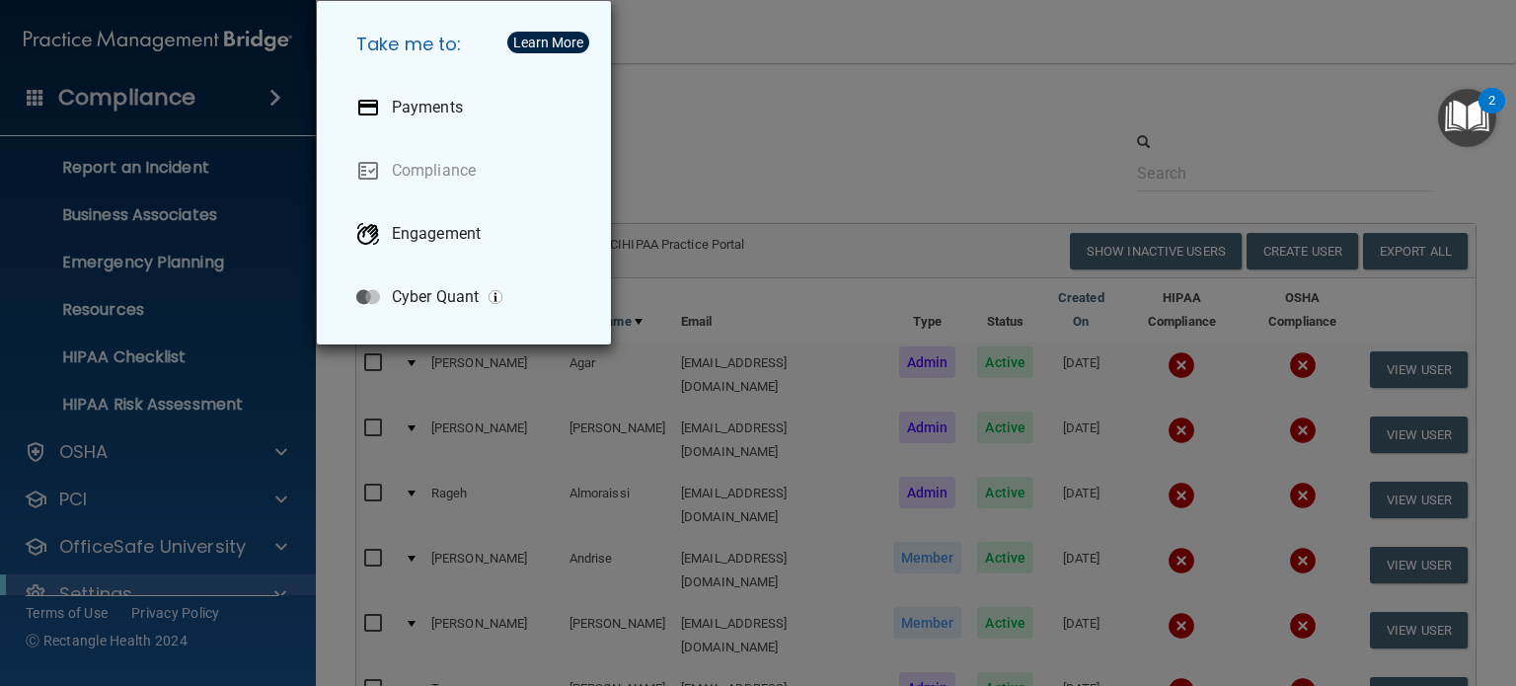
click at [701, 108] on div "Take me to: Payments Compliance Engagement Cyber Quant" at bounding box center [758, 343] width 1516 height 686
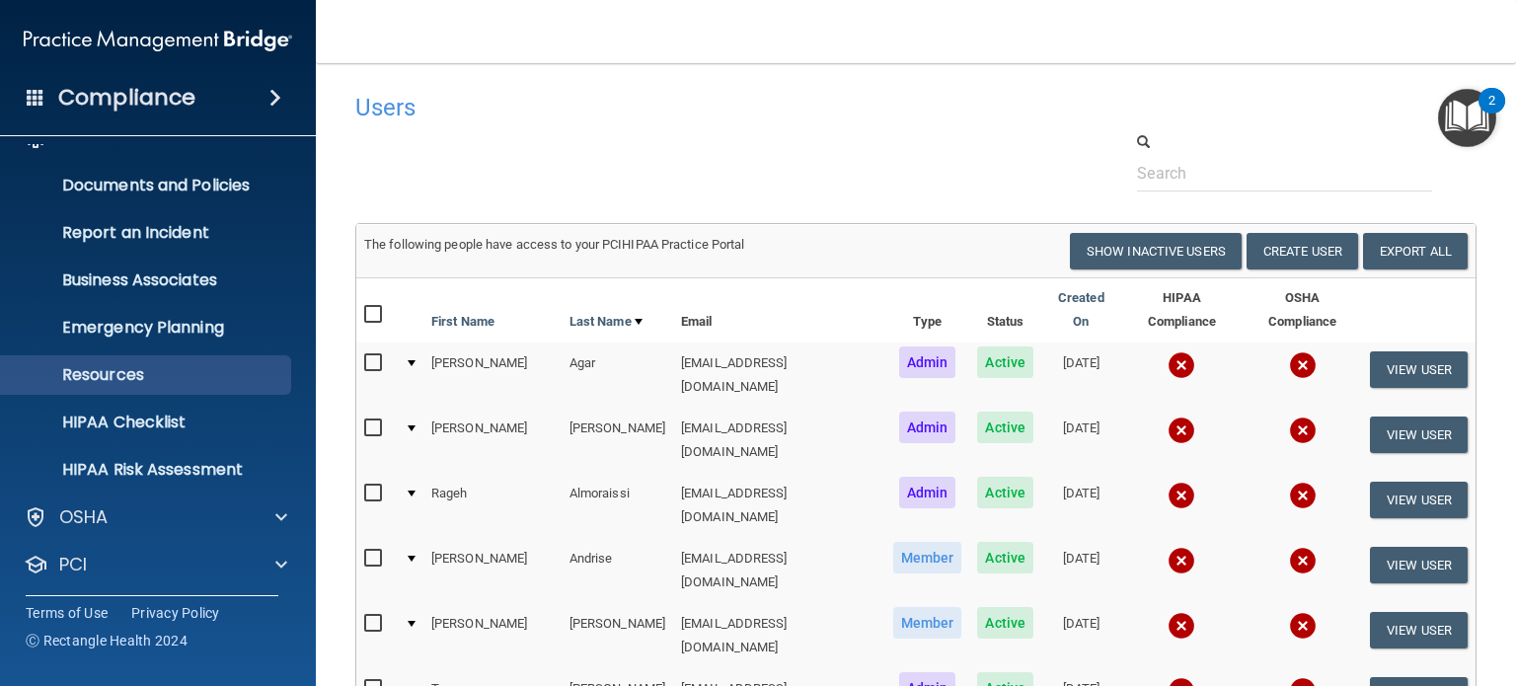
scroll to position [0, 0]
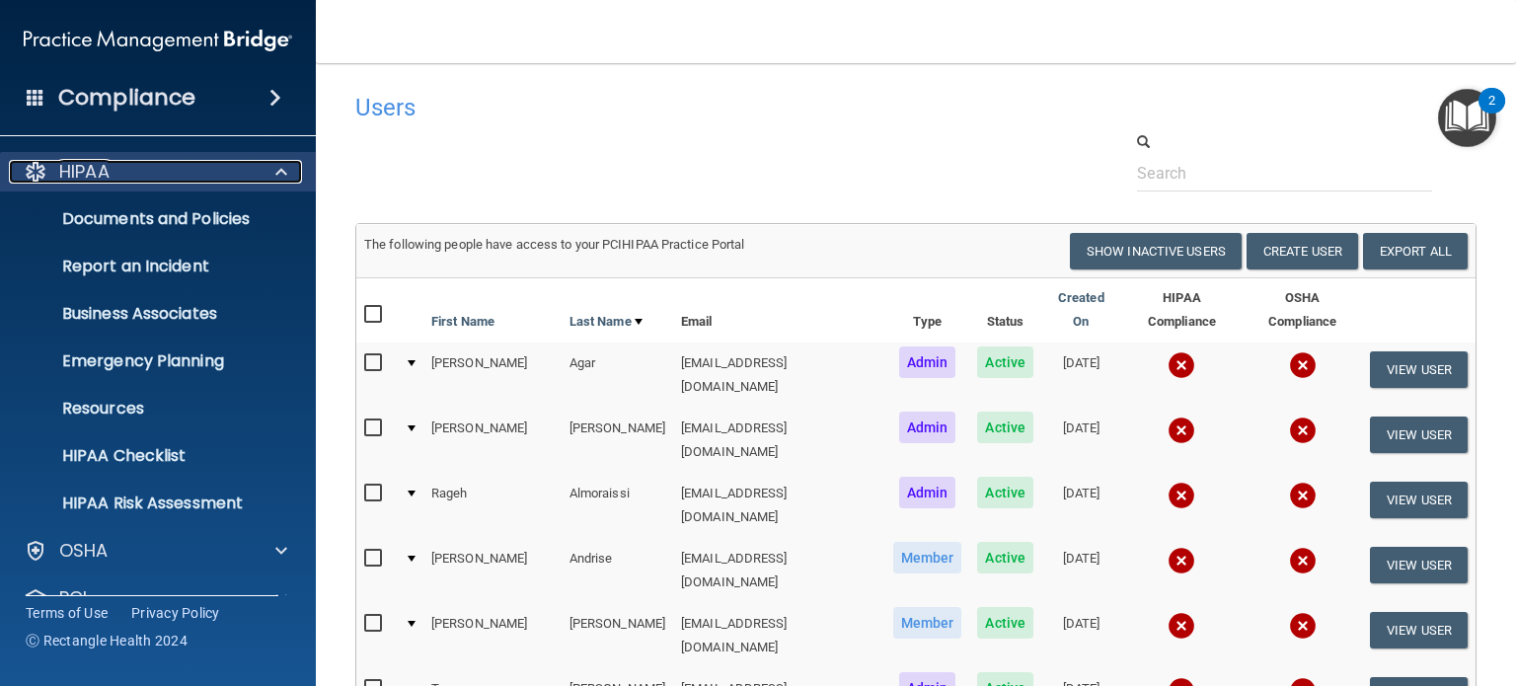
click at [275, 179] on span at bounding box center [281, 172] width 12 height 24
